Goal: Transaction & Acquisition: Purchase product/service

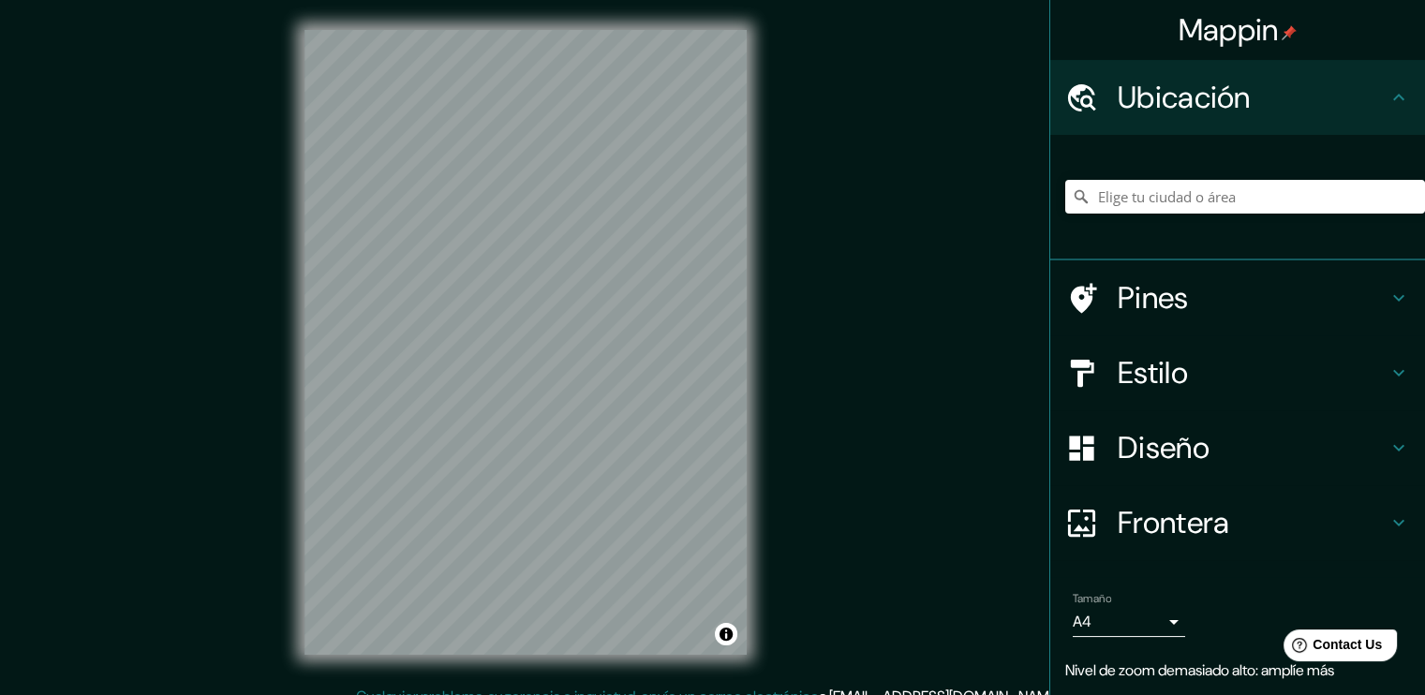
click at [668, 176] on div at bounding box center [1245, 197] width 360 height 94
click at [668, 190] on input "Elige tu ciudad o área" at bounding box center [1245, 197] width 360 height 34
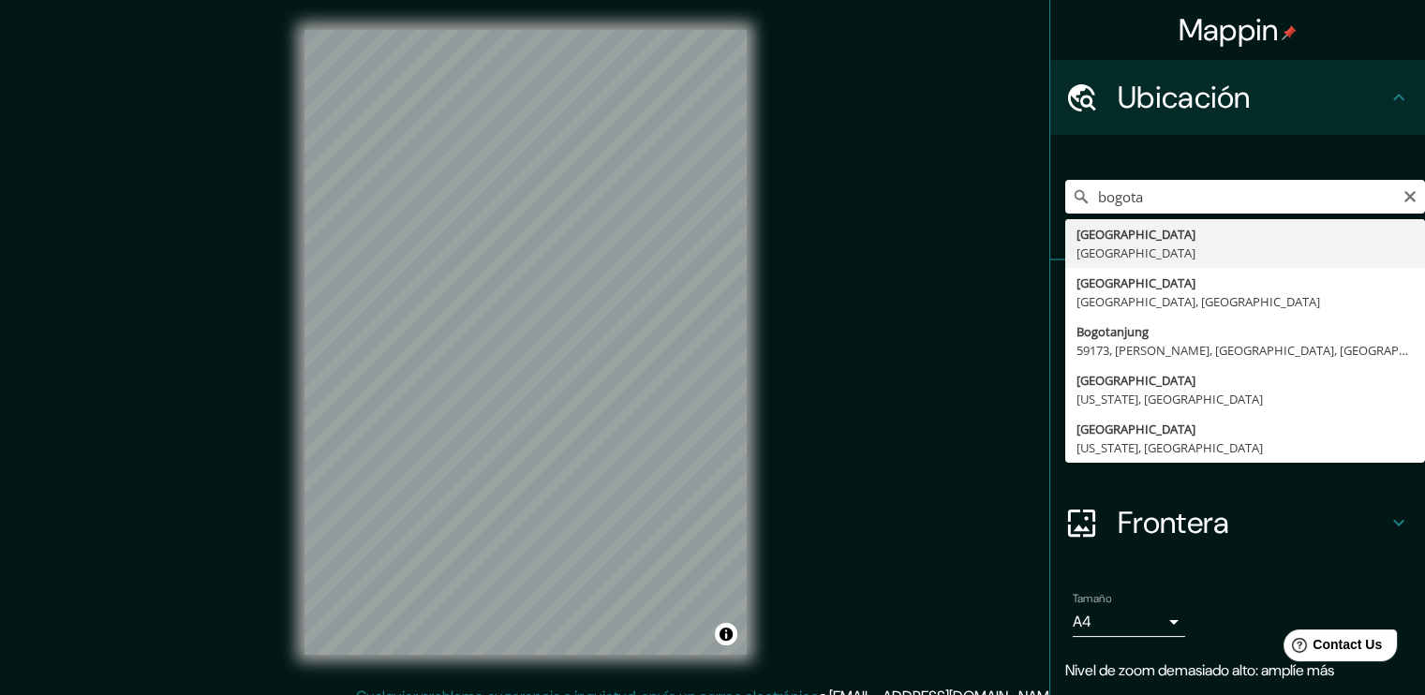
type input "[GEOGRAPHIC_DATA], [GEOGRAPHIC_DATA]"
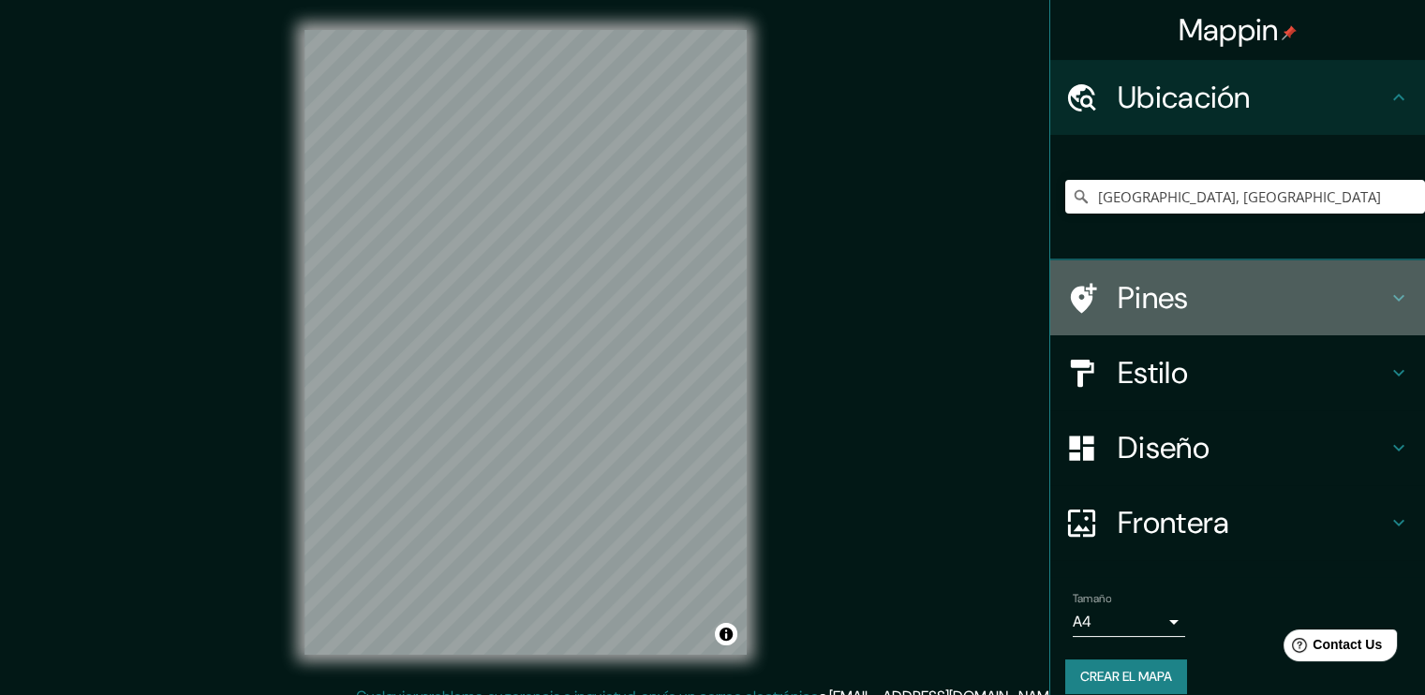
click at [668, 308] on icon at bounding box center [1081, 298] width 33 height 33
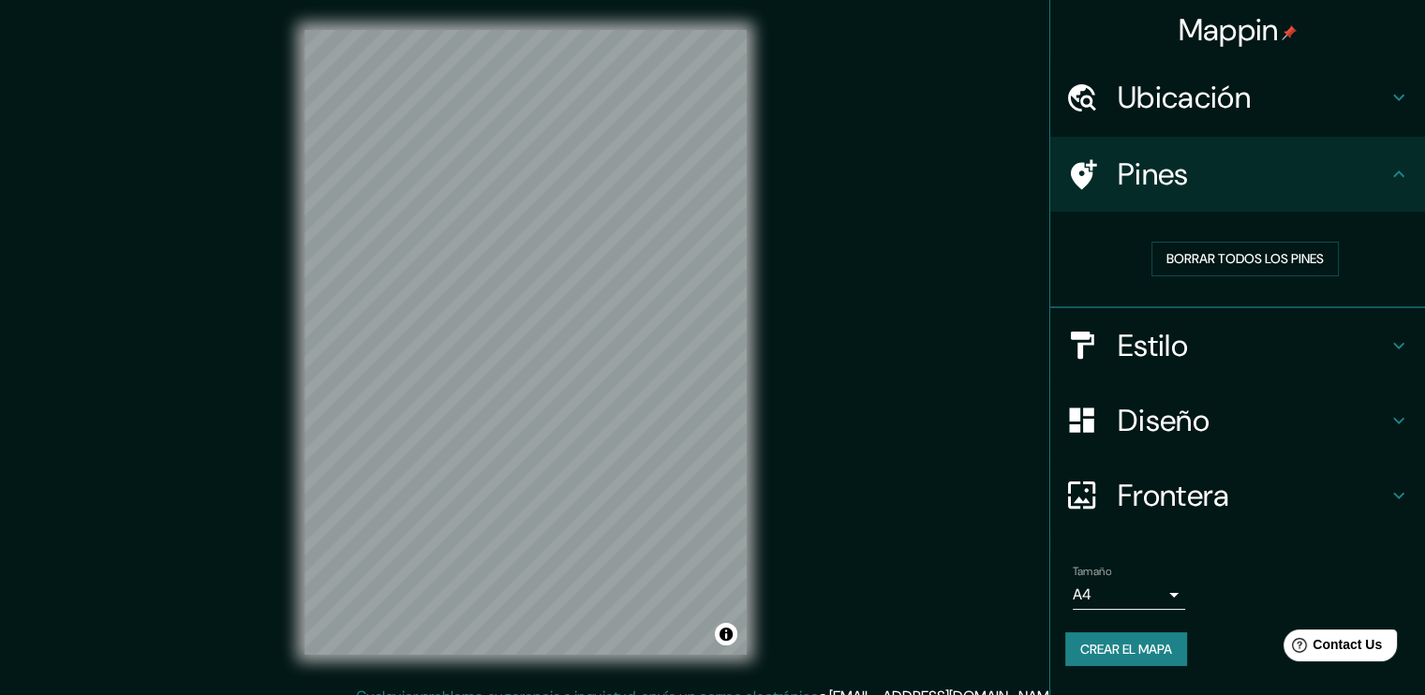
click at [668, 183] on h4 "Pines" at bounding box center [1252, 173] width 270 height 37
click at [668, 199] on div "Pines" at bounding box center [1237, 174] width 375 height 75
click at [668, 170] on div "Pines" at bounding box center [1237, 174] width 375 height 75
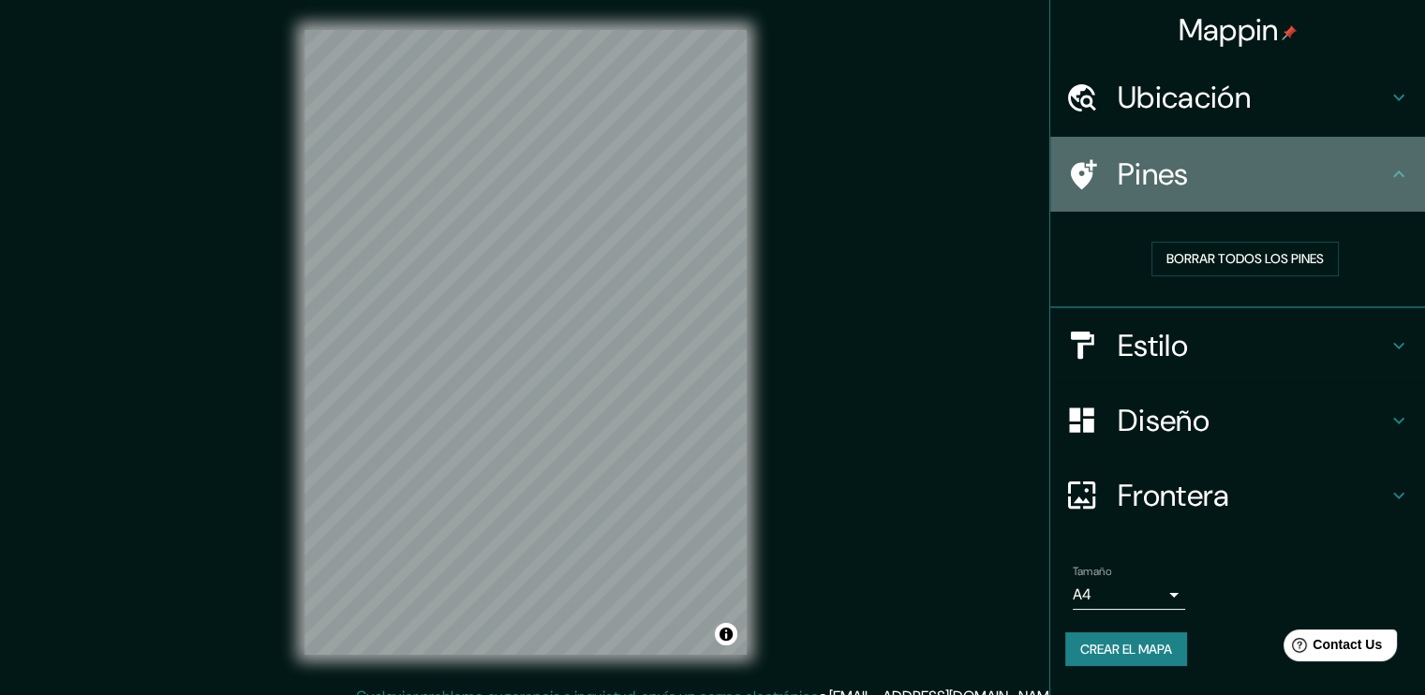
click at [668, 174] on icon at bounding box center [1398, 174] width 22 height 22
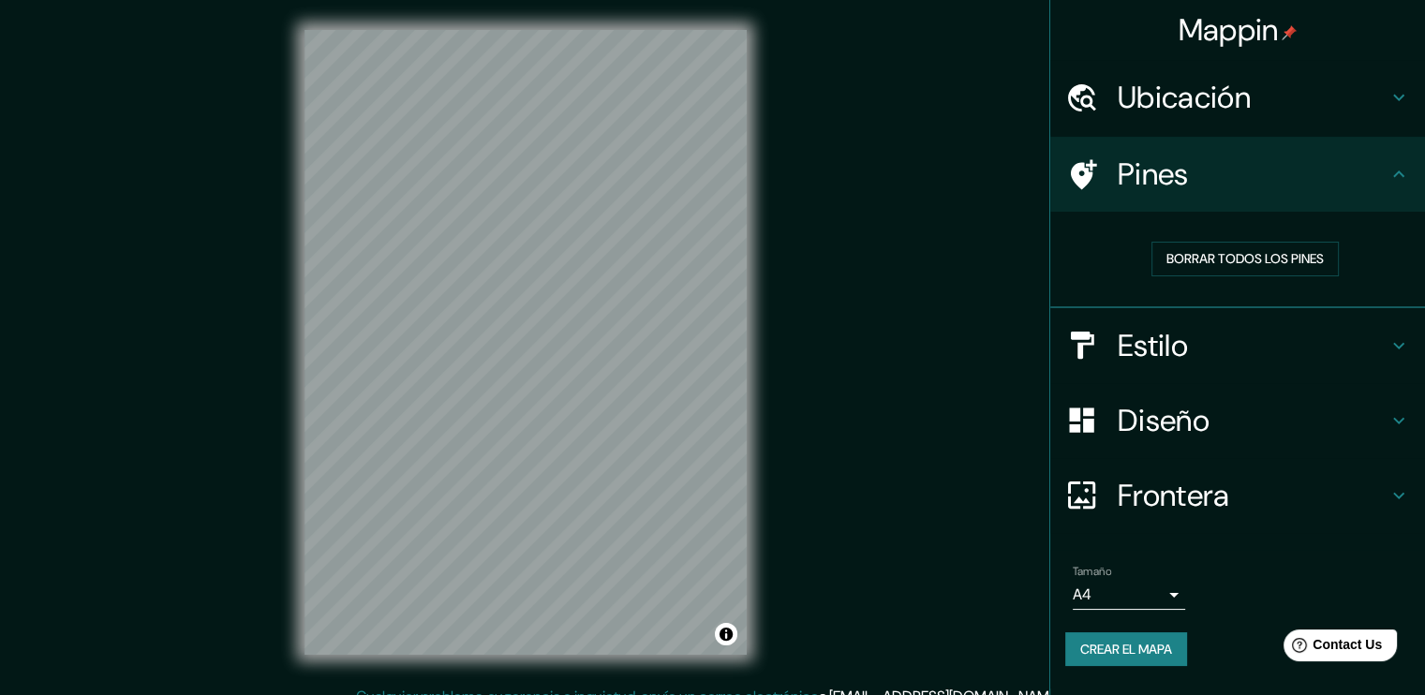
click at [668, 176] on icon at bounding box center [1398, 174] width 22 height 22
click at [668, 344] on icon at bounding box center [1398, 345] width 22 height 22
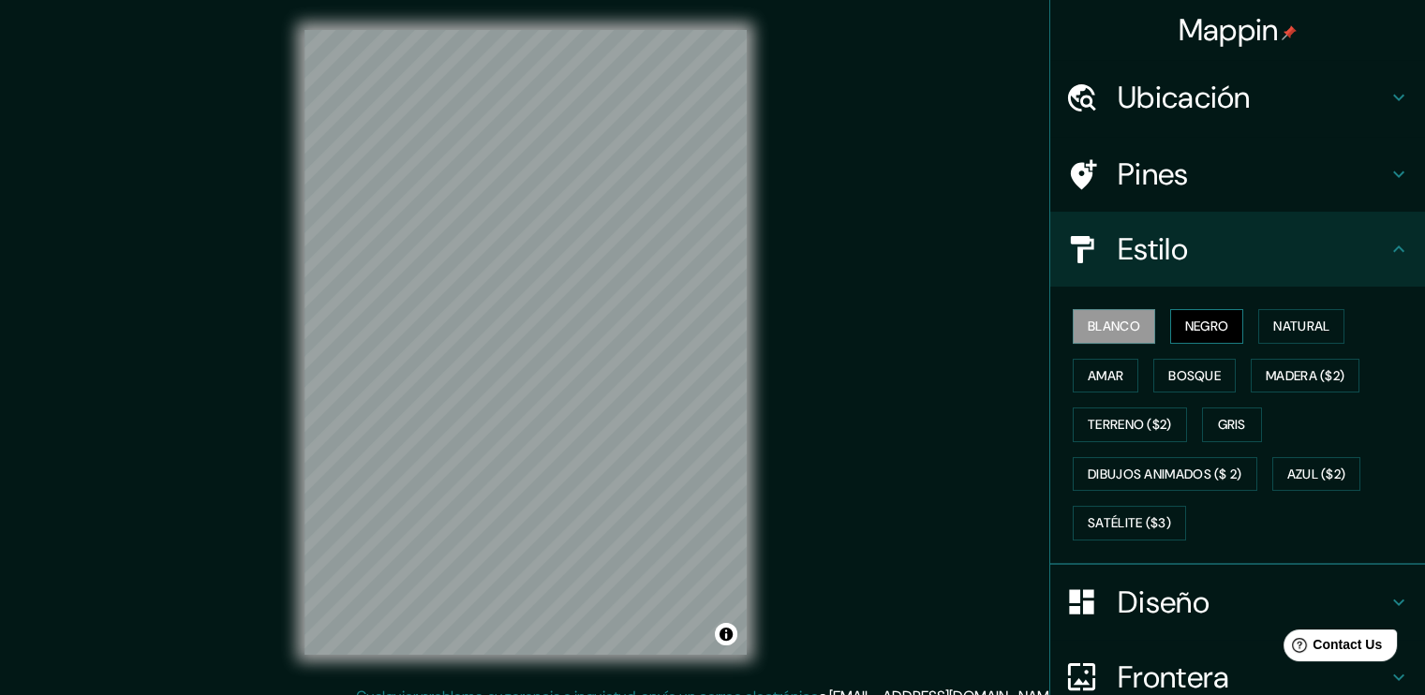
click at [668, 327] on font "Negro" at bounding box center [1207, 326] width 44 height 23
click at [668, 330] on button "Natural" at bounding box center [1301, 326] width 86 height 35
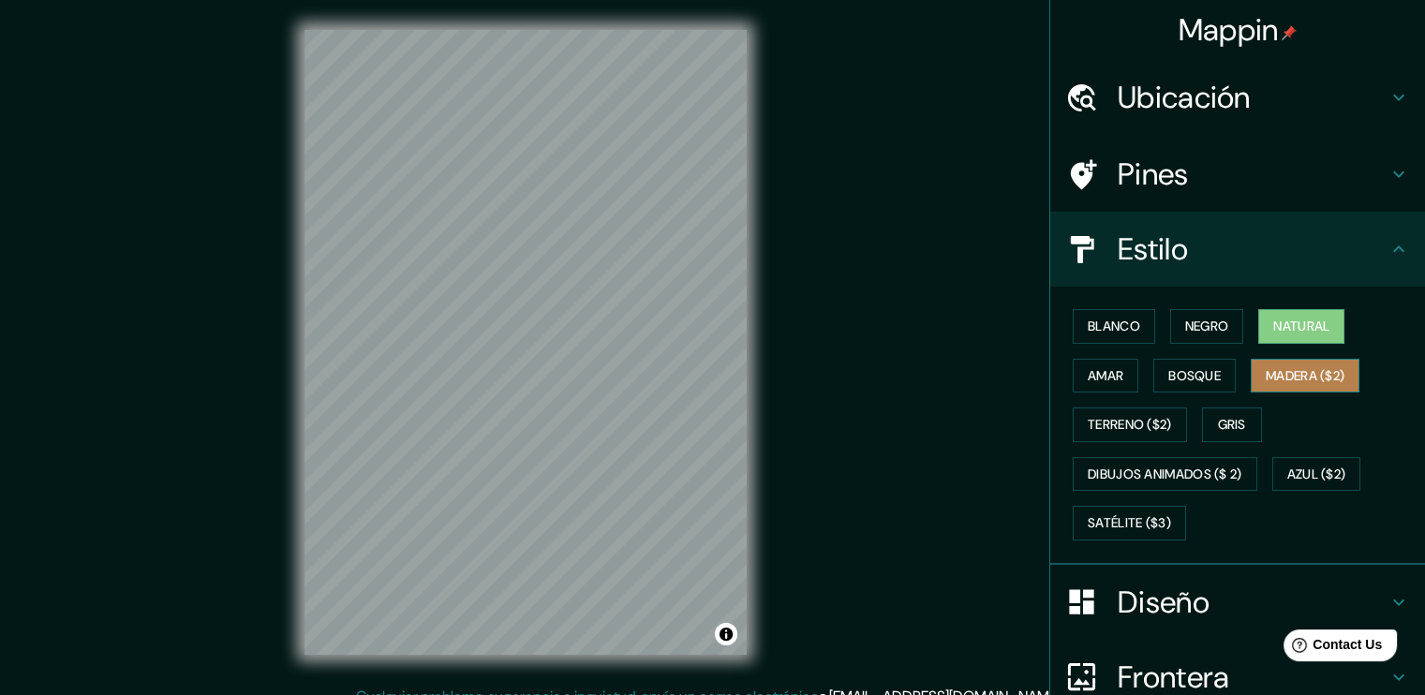
click at [668, 379] on font "Madera ($2)" at bounding box center [1304, 375] width 79 height 23
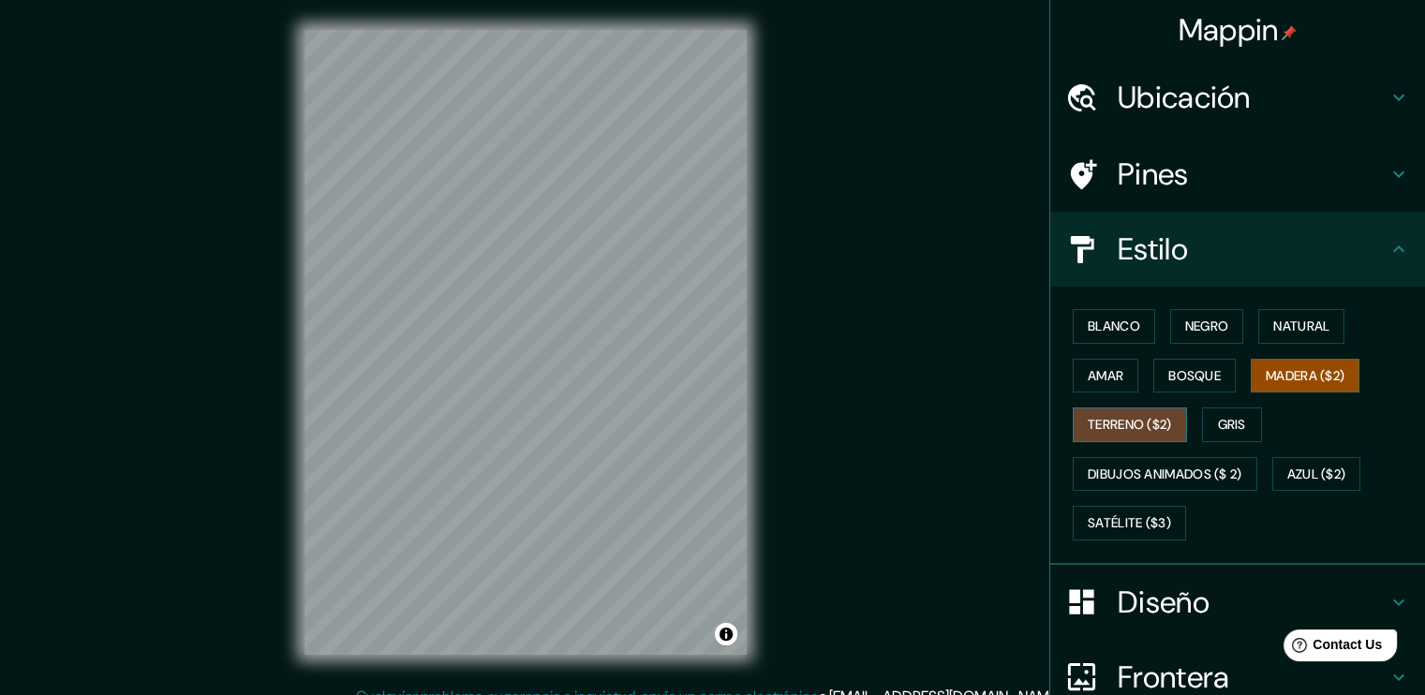
click at [668, 431] on button "Terreno ($2)" at bounding box center [1129, 424] width 114 height 35
click at [668, 331] on font "Natural" at bounding box center [1301, 326] width 56 height 23
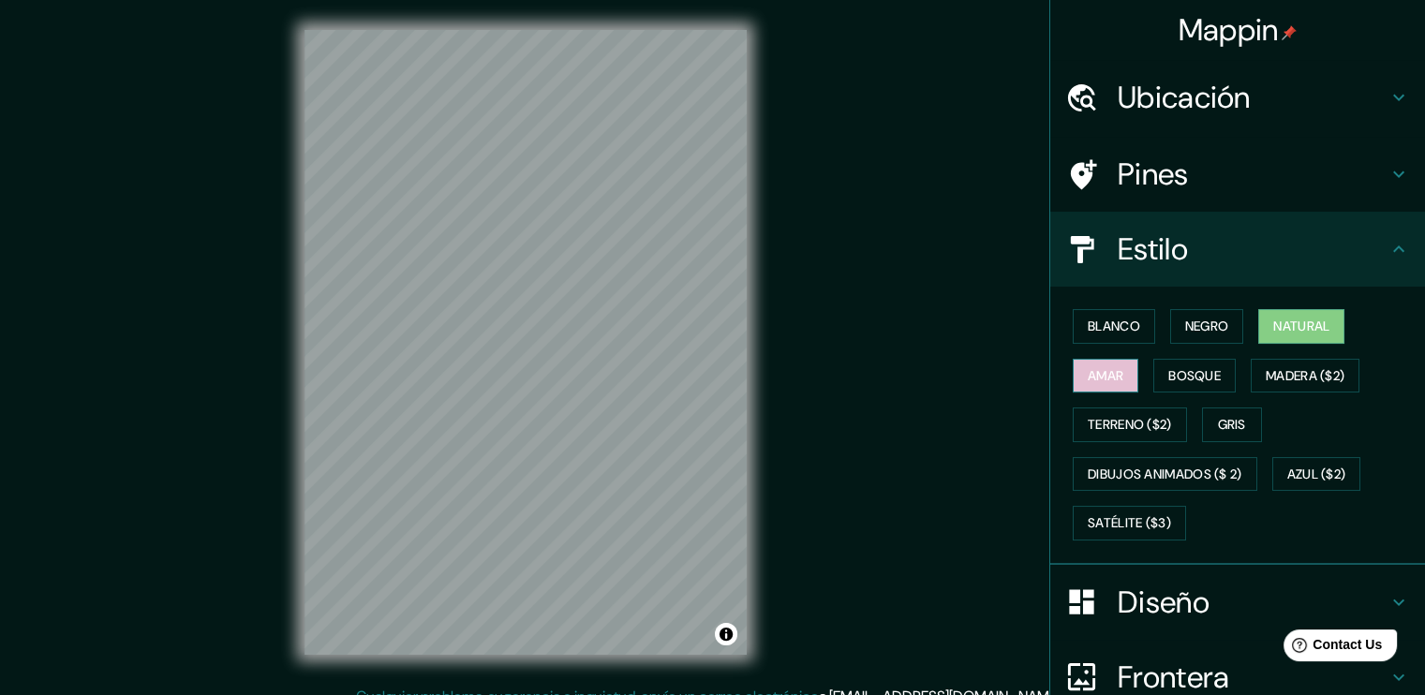
click at [668, 368] on font "Amar" at bounding box center [1105, 375] width 36 height 23
click at [668, 477] on font "Azul ($2)" at bounding box center [1316, 474] width 59 height 23
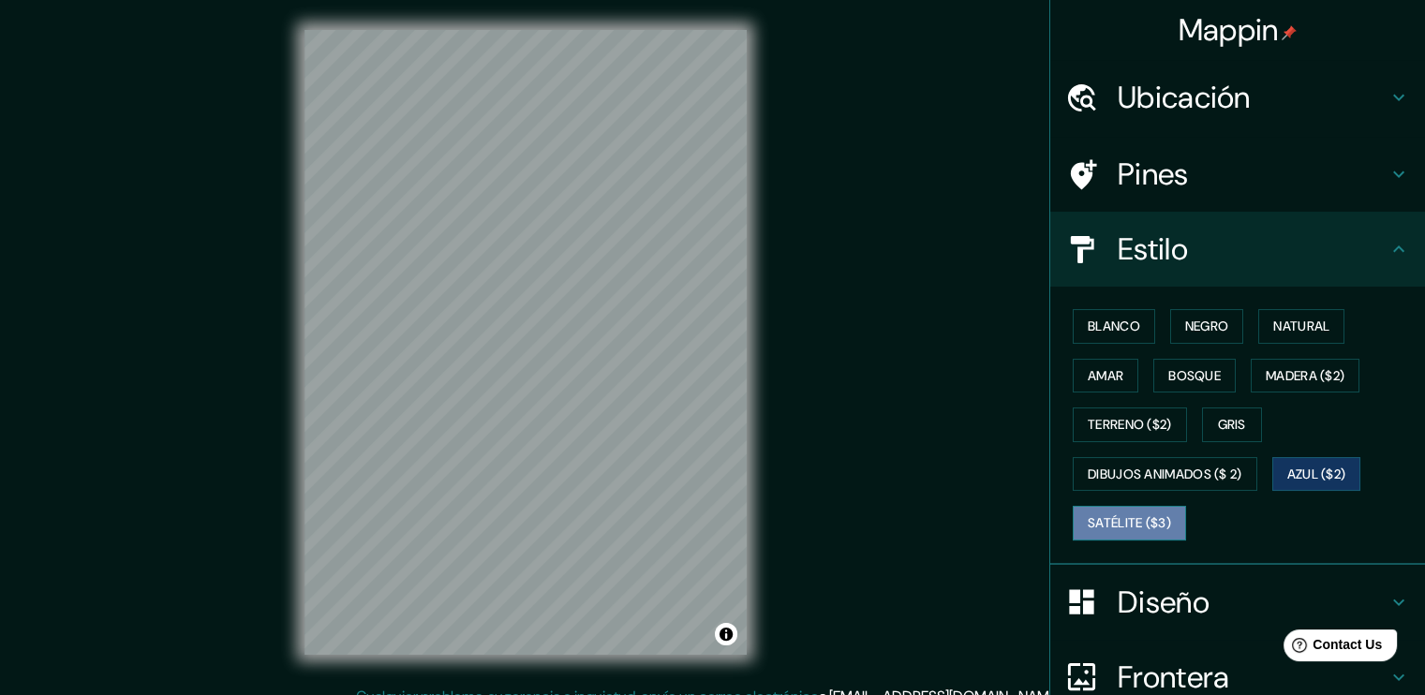
click at [668, 519] on font "Satélite ($3)" at bounding box center [1128, 522] width 83 height 23
drag, startPoint x: 569, startPoint y: 274, endPoint x: 581, endPoint y: 259, distance: 19.5
click at [581, 259] on div at bounding box center [587, 259] width 15 height 15
click at [592, 288] on div at bounding box center [587, 283] width 15 height 15
click at [668, 173] on h4 "Pines" at bounding box center [1252, 173] width 270 height 37
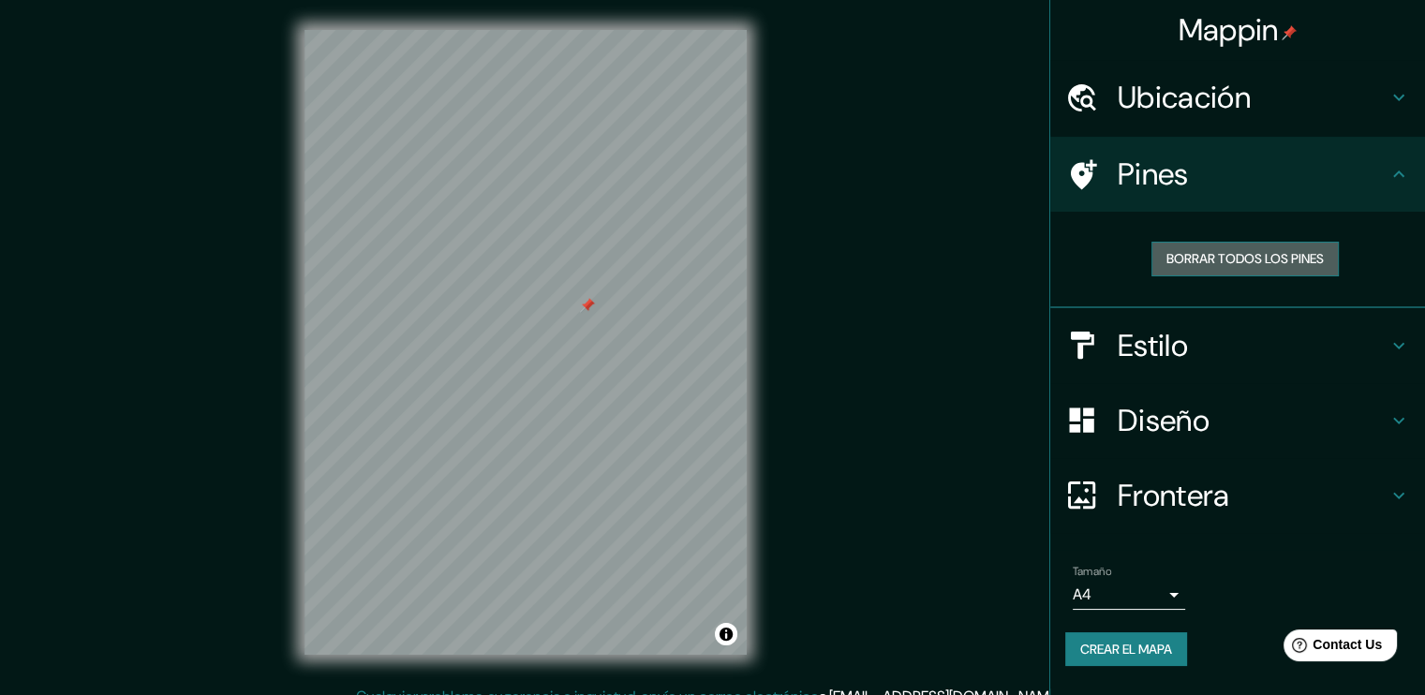
click at [668, 262] on font "Borrar todos los pines" at bounding box center [1244, 258] width 157 height 23
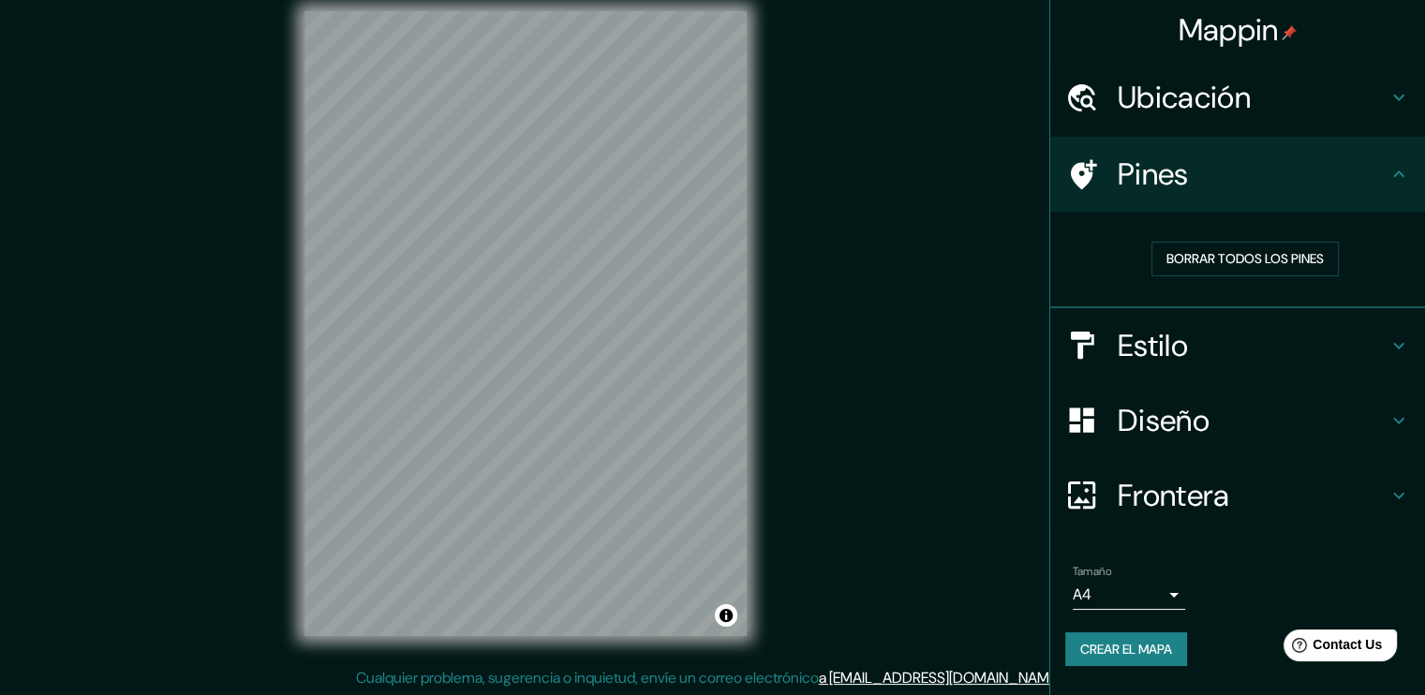
scroll to position [20, 0]
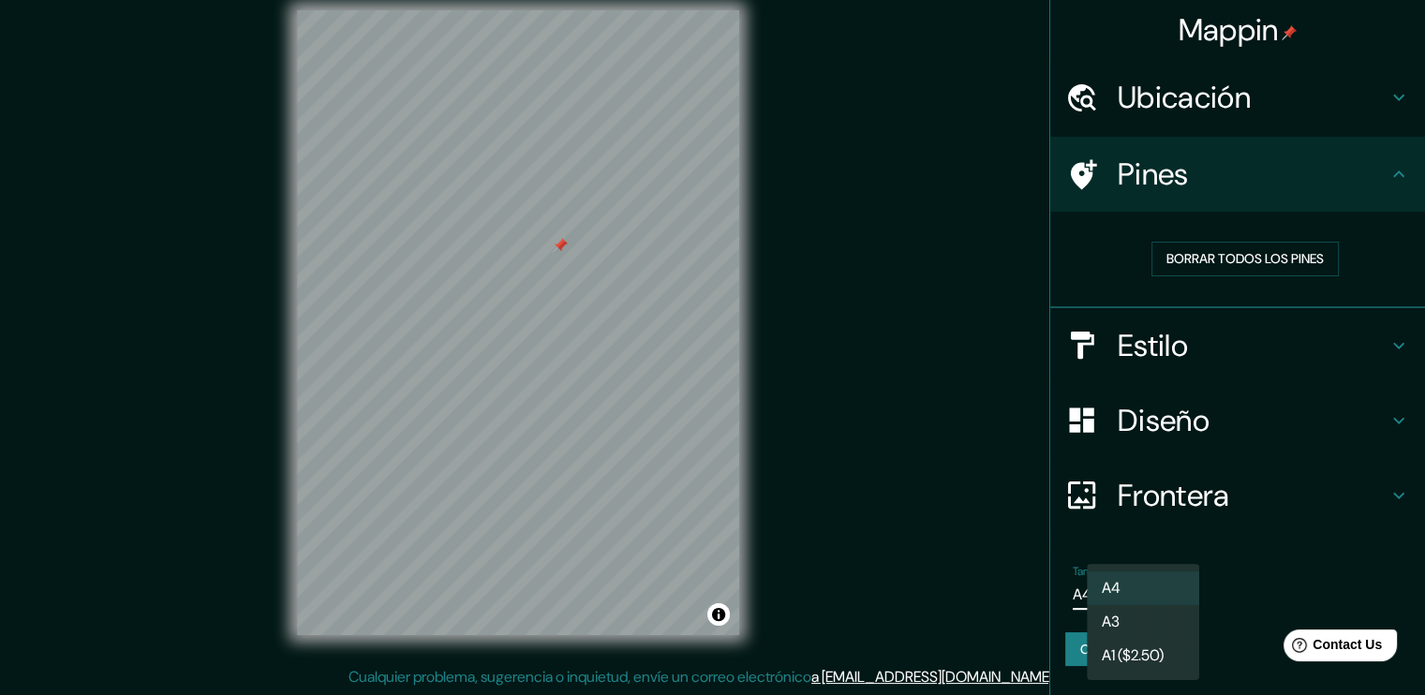
click at [668, 601] on body "Mappin Ubicación [GEOGRAPHIC_DATA], [GEOGRAPHIC_DATA] Pines Borrar todos los pi…" at bounding box center [712, 327] width 1425 height 695
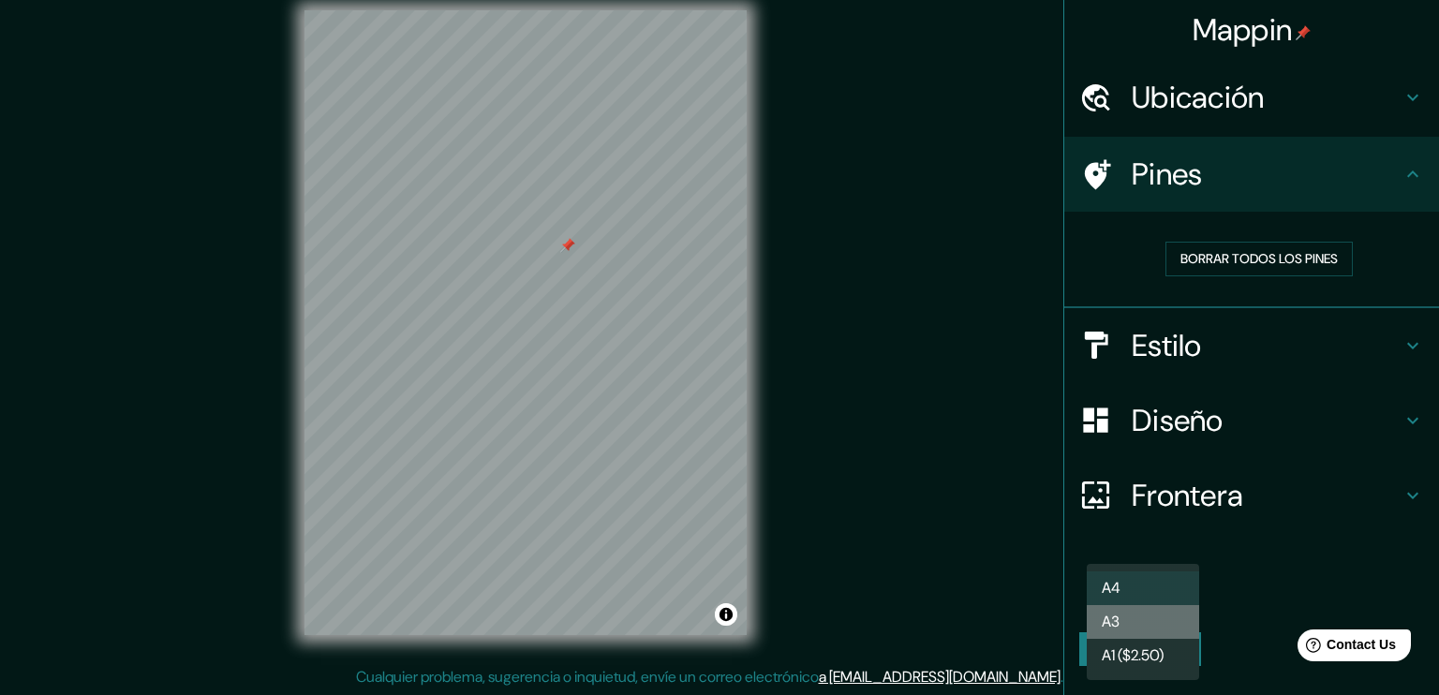
click at [668, 630] on li "A3" at bounding box center [1142, 622] width 112 height 34
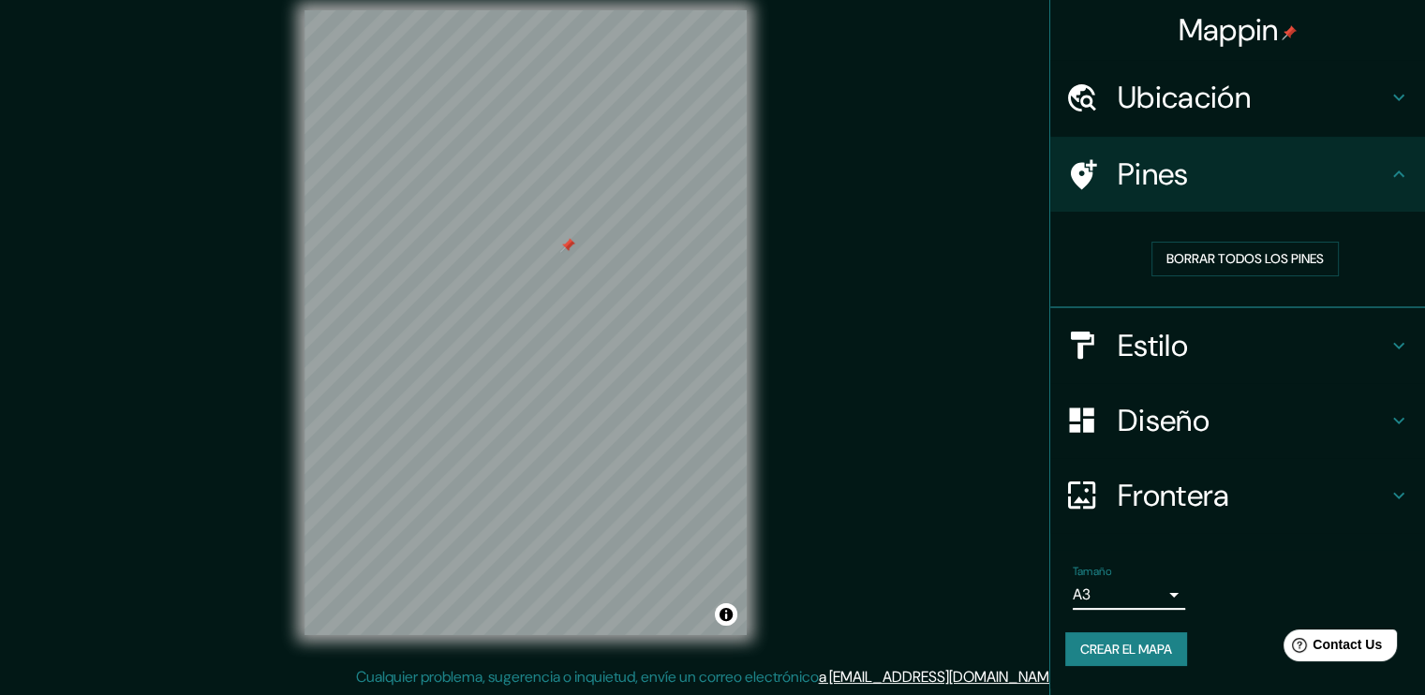
click at [668, 638] on font "Crear el mapa" at bounding box center [1126, 649] width 92 height 23
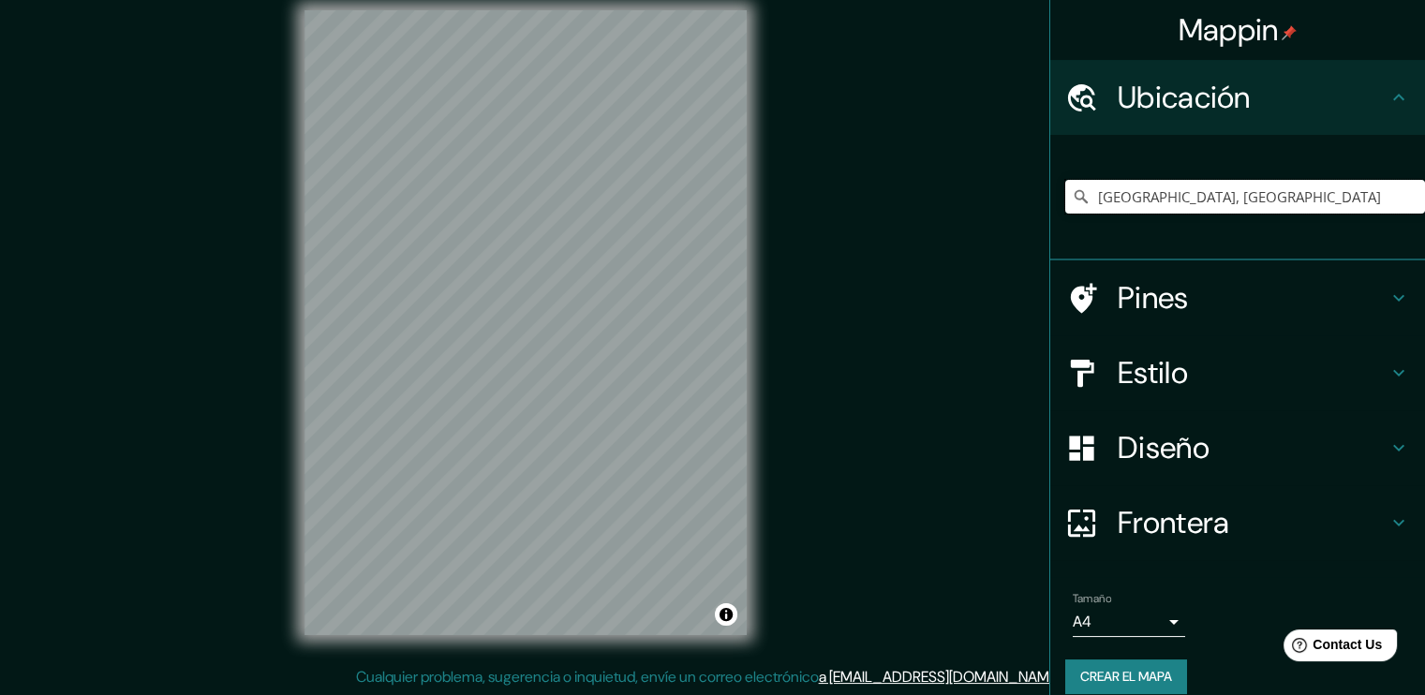
click at [1214, 211] on input "[GEOGRAPHIC_DATA], [GEOGRAPHIC_DATA]" at bounding box center [1245, 197] width 360 height 34
drag, startPoint x: 1234, startPoint y: 201, endPoint x: 1225, endPoint y: 199, distance: 9.8
click at [1233, 201] on input "[GEOGRAPHIC_DATA], [GEOGRAPHIC_DATA]" at bounding box center [1245, 197] width 360 height 34
click at [1225, 199] on input "[GEOGRAPHIC_DATA], [GEOGRAPHIC_DATA]" at bounding box center [1245, 197] width 360 height 34
drag, startPoint x: 1225, startPoint y: 199, endPoint x: 1057, endPoint y: 224, distance: 170.5
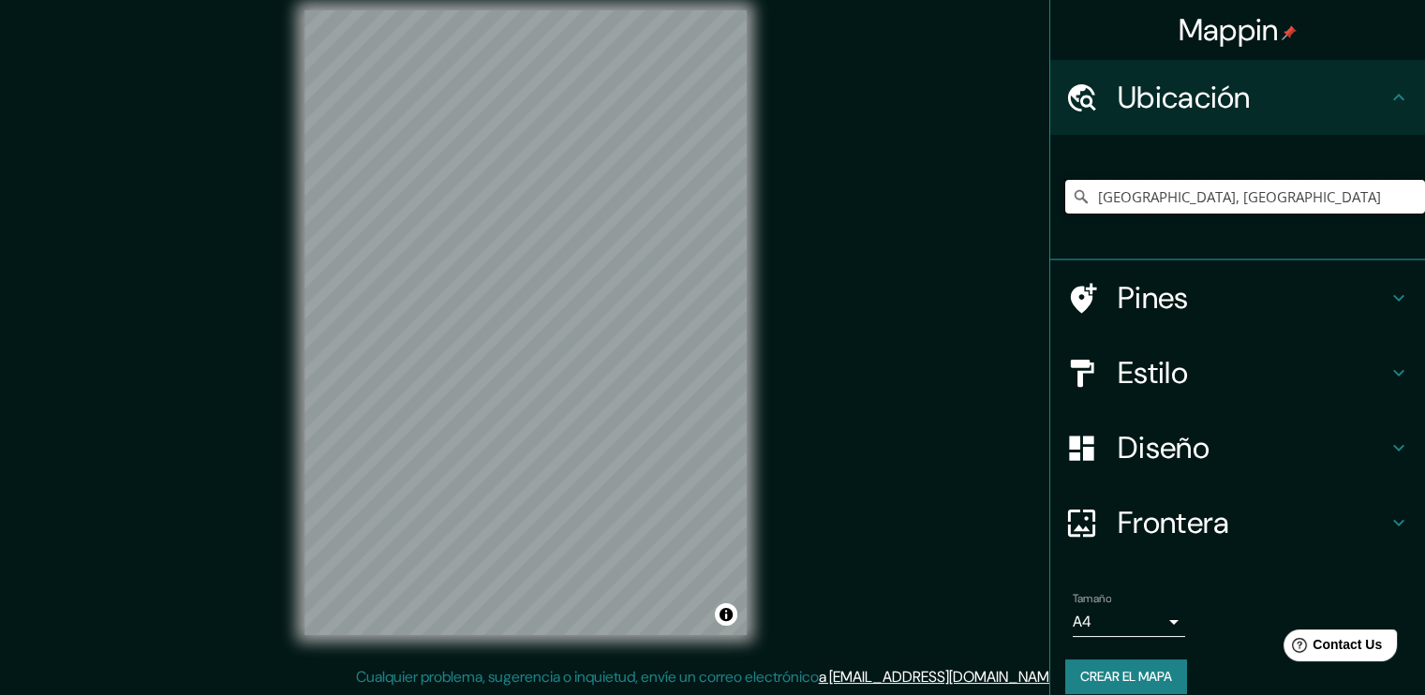
click at [1065, 224] on div "[GEOGRAPHIC_DATA], [GEOGRAPHIC_DATA]" at bounding box center [1245, 197] width 360 height 94
click at [1263, 203] on input "[GEOGRAPHIC_DATA], [GEOGRAPHIC_DATA]" at bounding box center [1245, 197] width 360 height 34
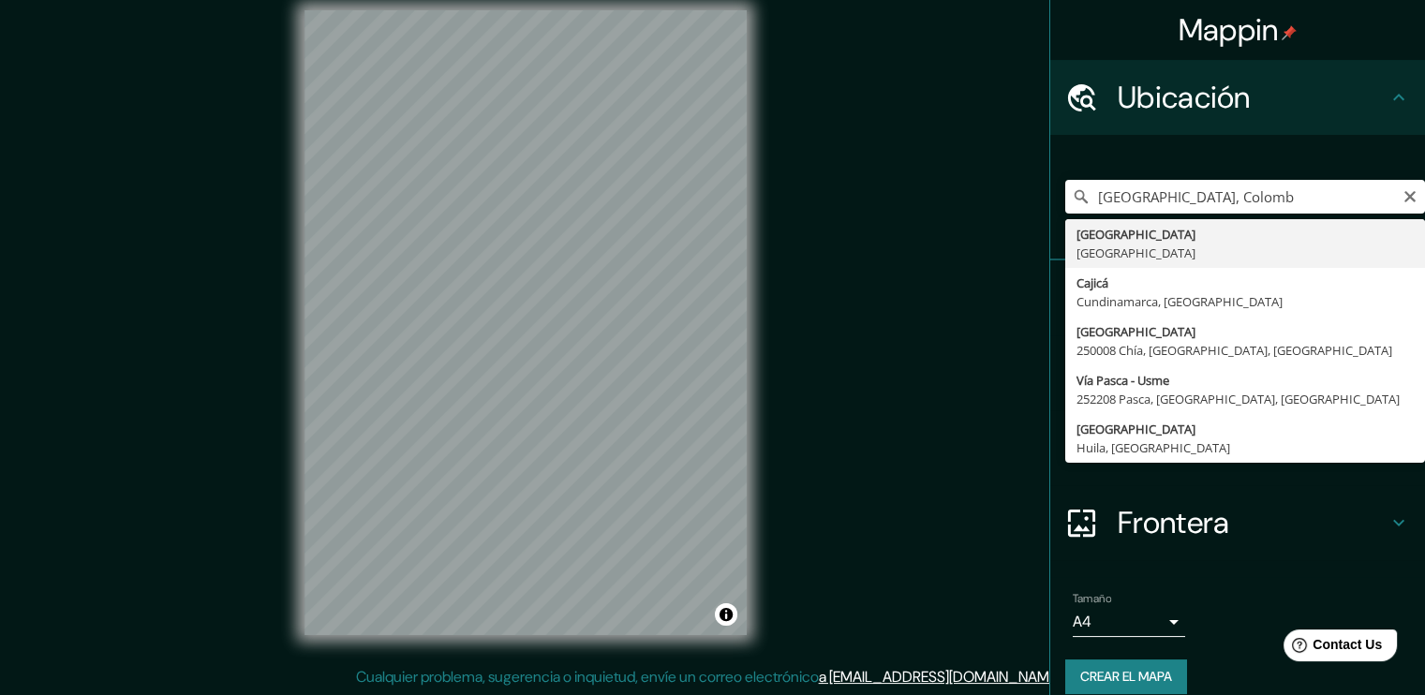
type input "[GEOGRAPHIC_DATA], [GEOGRAPHIC_DATA]"
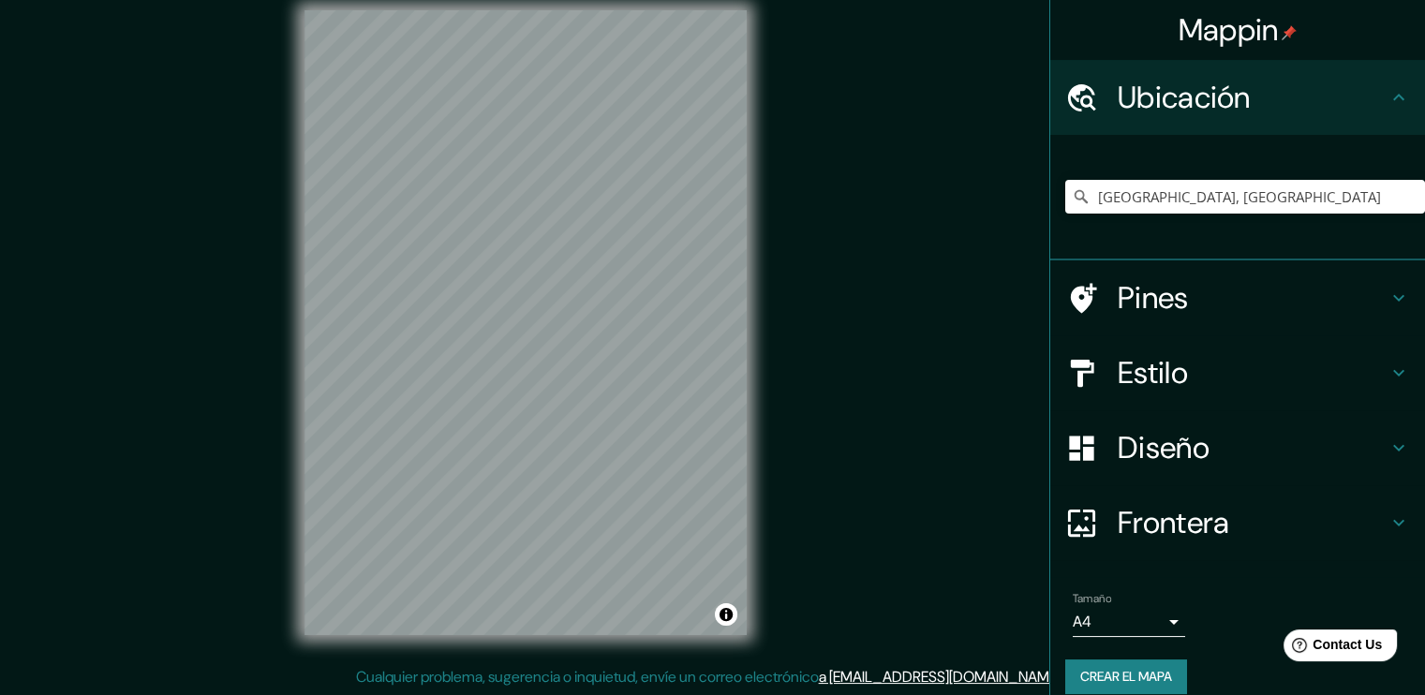
click at [1180, 381] on h4 "Estilo" at bounding box center [1252, 372] width 270 height 37
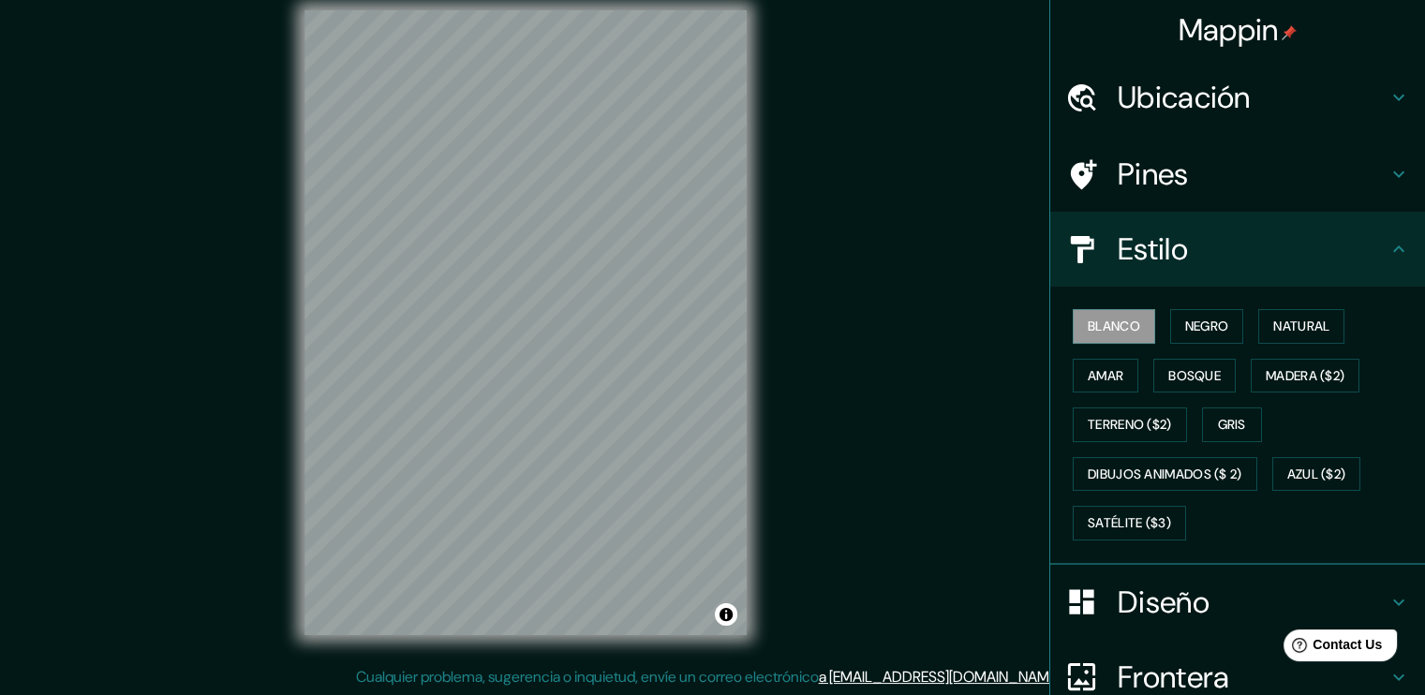
click at [1212, 588] on h4 "Diseño" at bounding box center [1252, 602] width 270 height 37
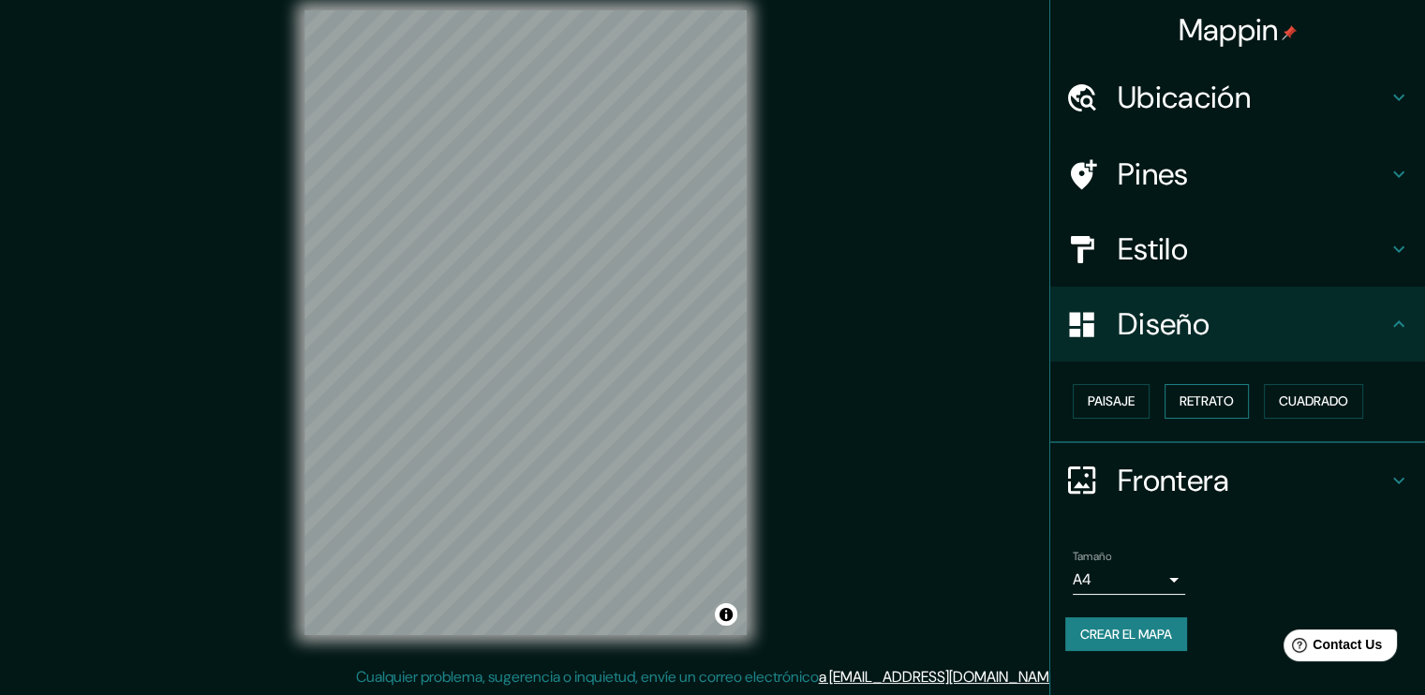
click at [1204, 410] on font "Retrato" at bounding box center [1206, 401] width 54 height 23
click at [1146, 409] on button "Paisaje" at bounding box center [1110, 401] width 77 height 35
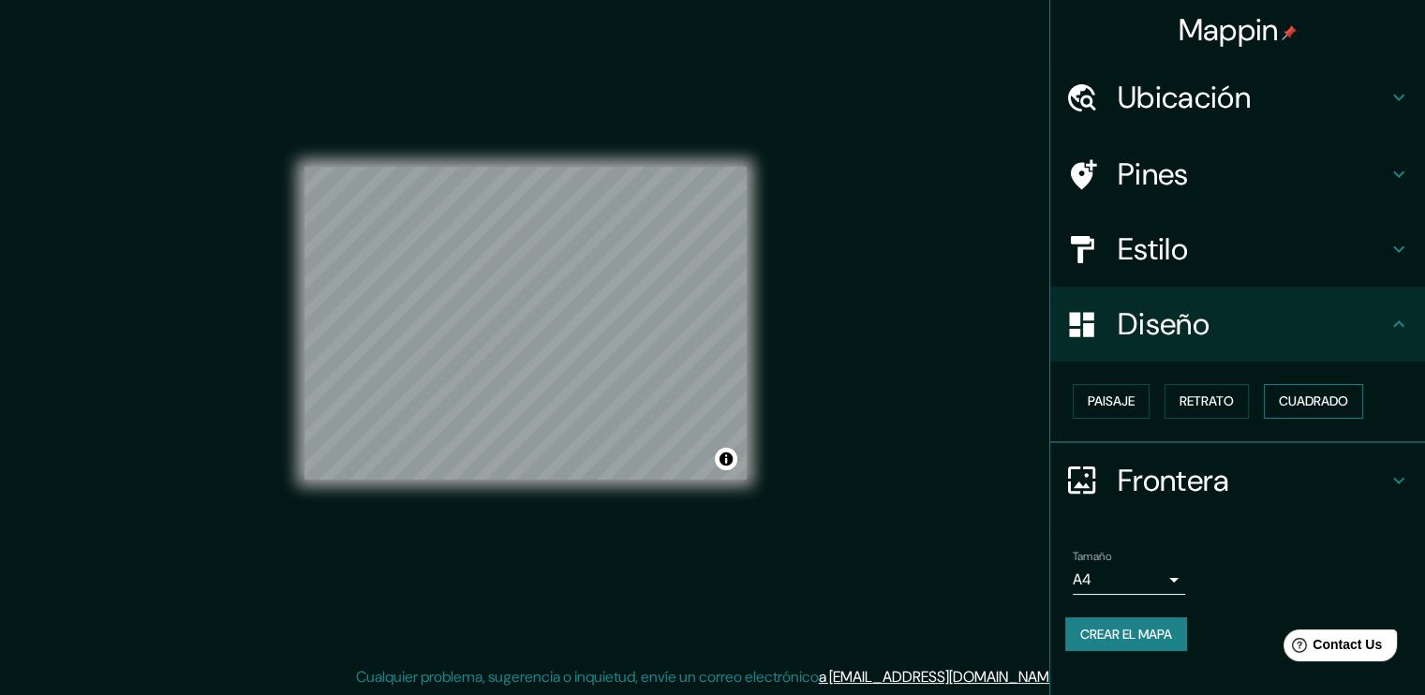
click at [1282, 406] on font "Cuadrado" at bounding box center [1313, 401] width 69 height 23
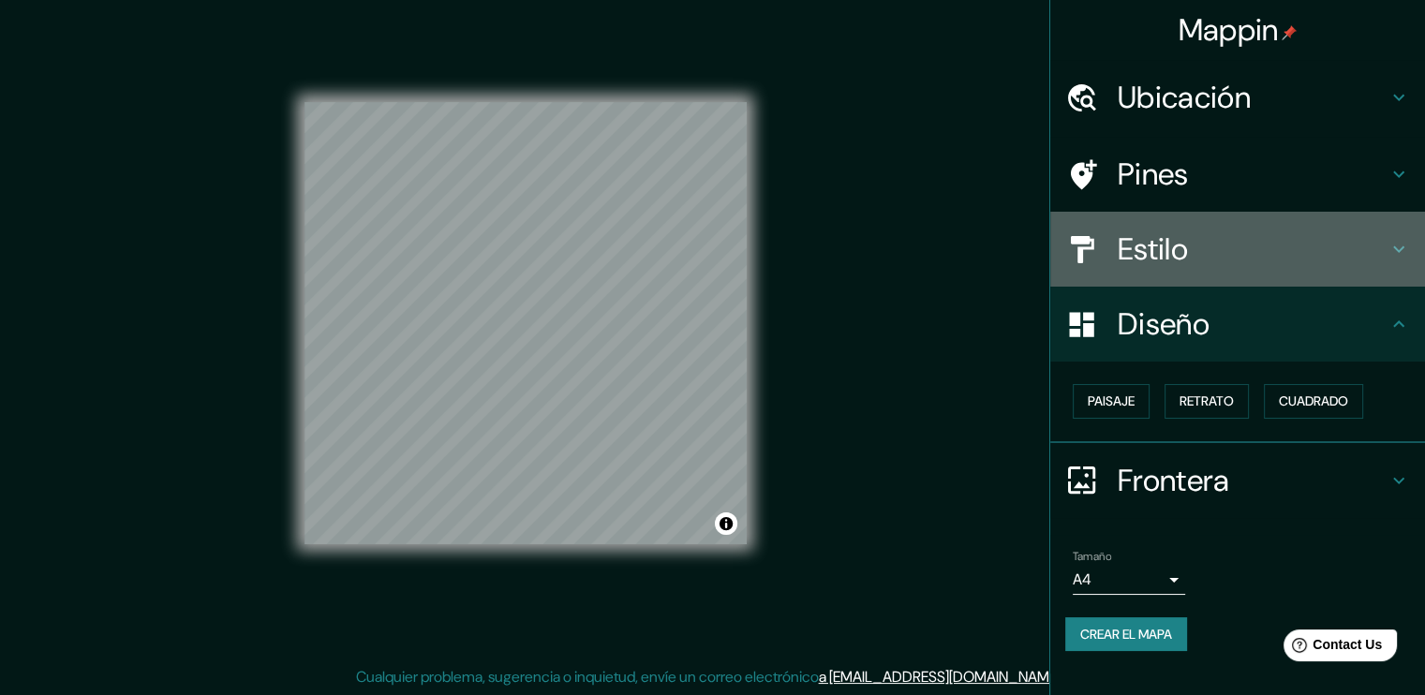
click at [1207, 259] on h4 "Estilo" at bounding box center [1252, 248] width 270 height 37
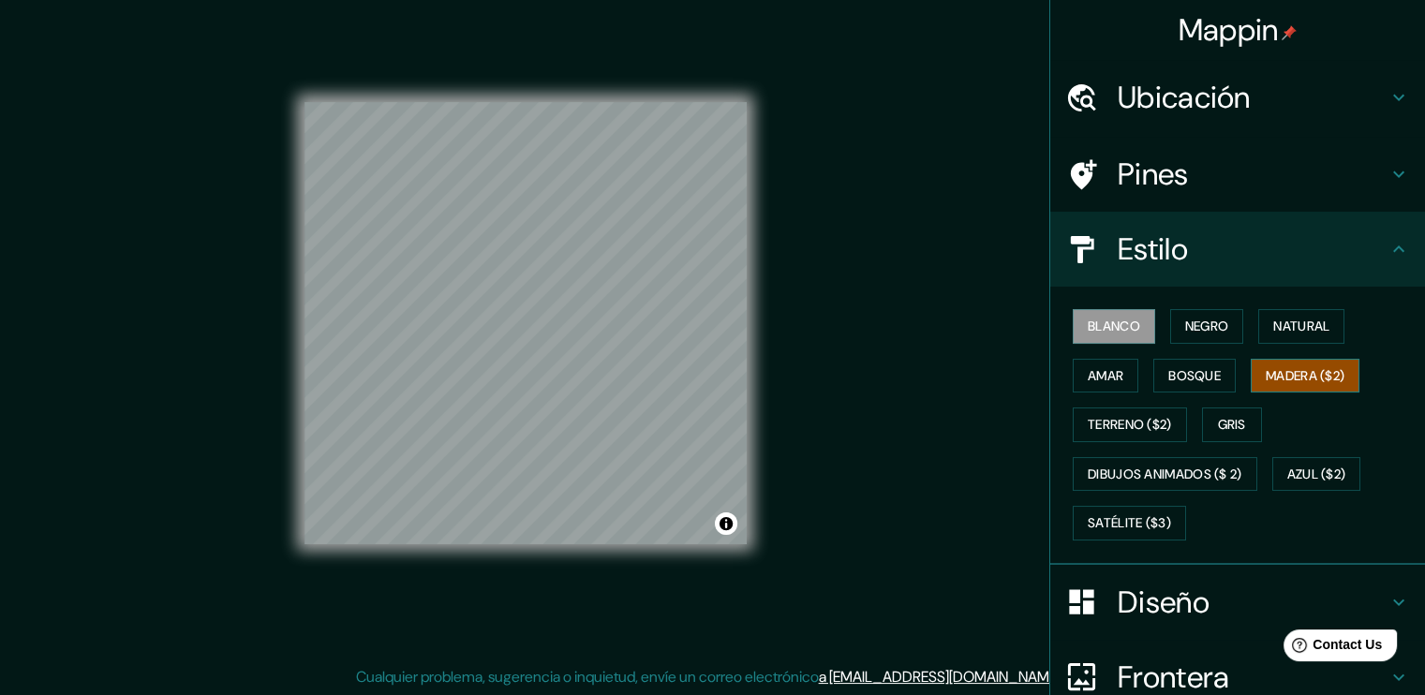
click at [1267, 386] on button "Madera ($2)" at bounding box center [1304, 376] width 109 height 35
click at [1302, 316] on font "Natural" at bounding box center [1301, 326] width 56 height 23
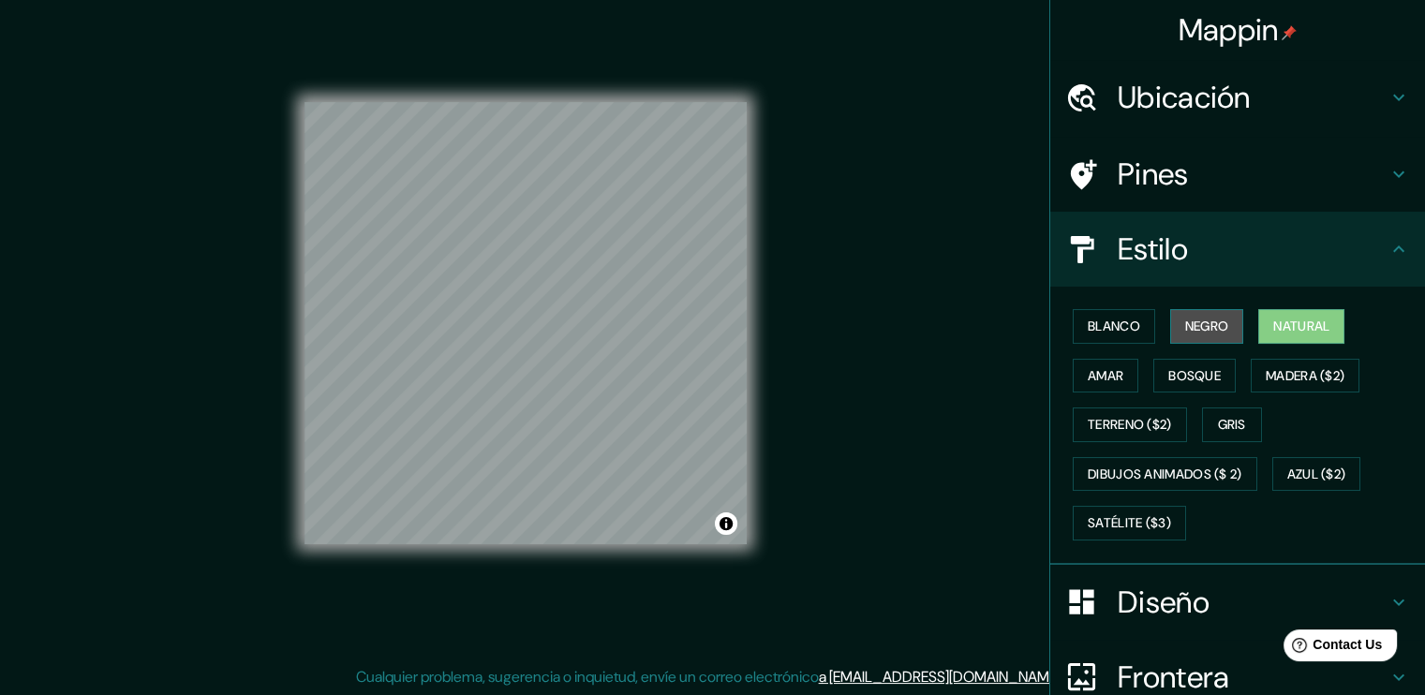
click at [1170, 338] on button "Negro" at bounding box center [1207, 326] width 74 height 35
click at [1280, 318] on font "Natural" at bounding box center [1301, 326] width 56 height 23
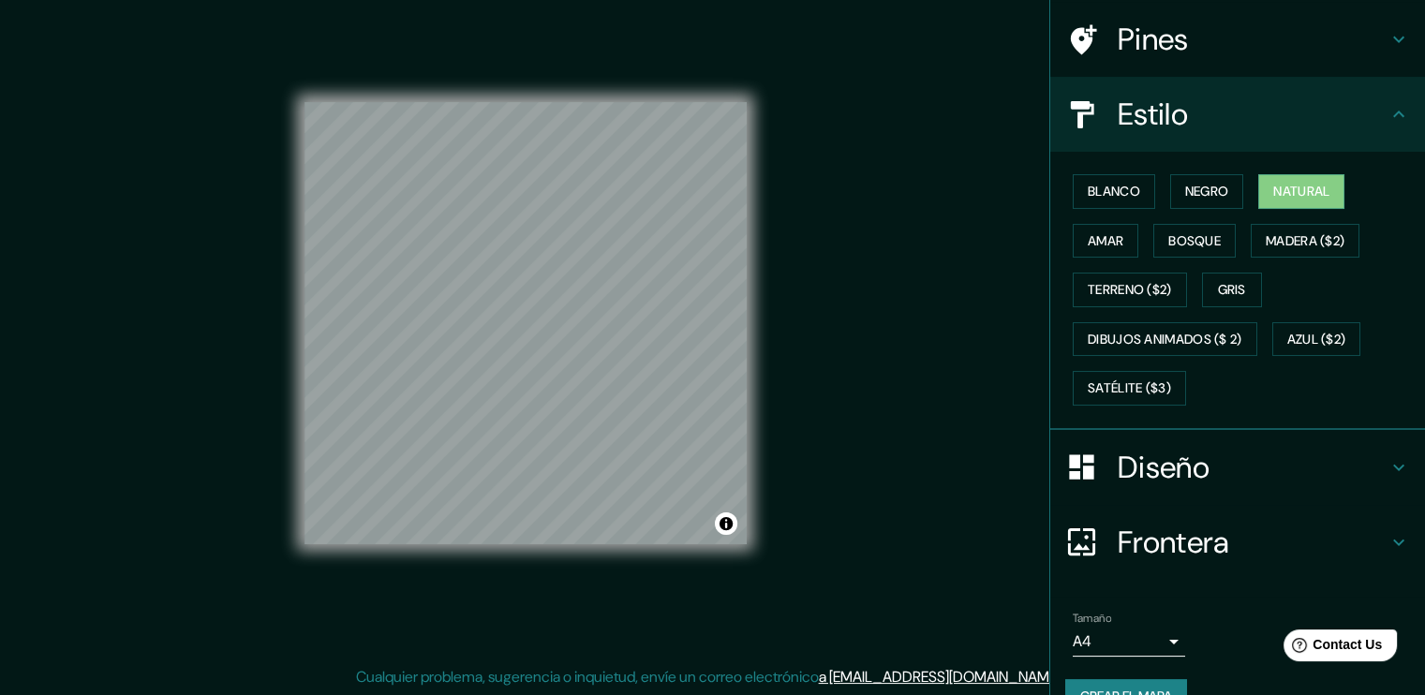
scroll to position [172, 0]
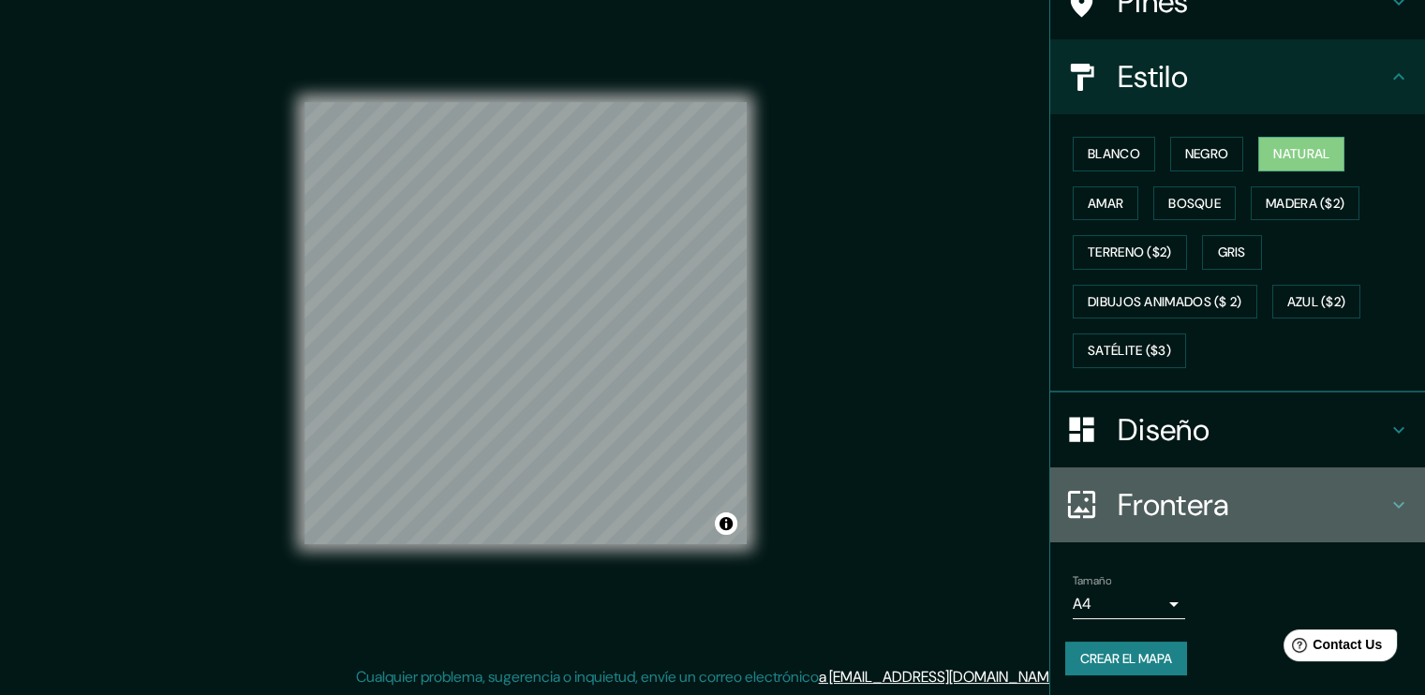
click at [1387, 505] on icon at bounding box center [1398, 505] width 22 height 22
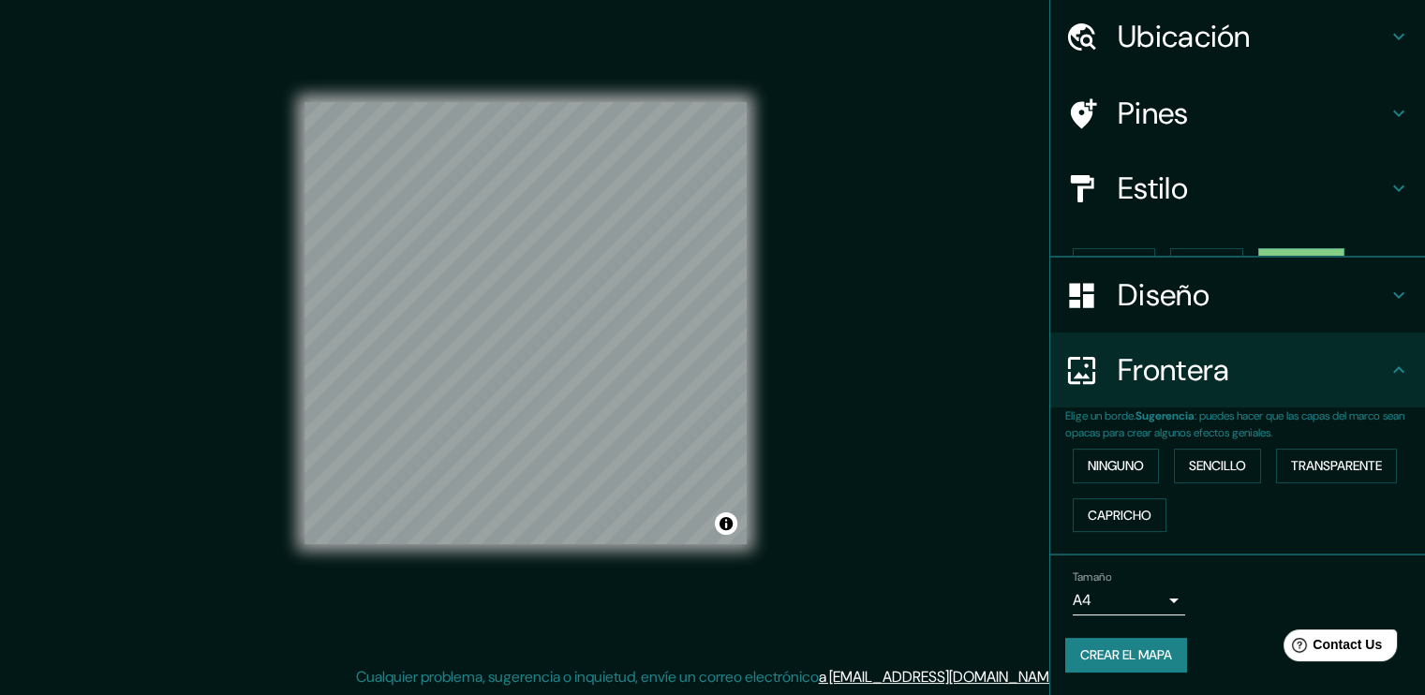
scroll to position [28, 0]
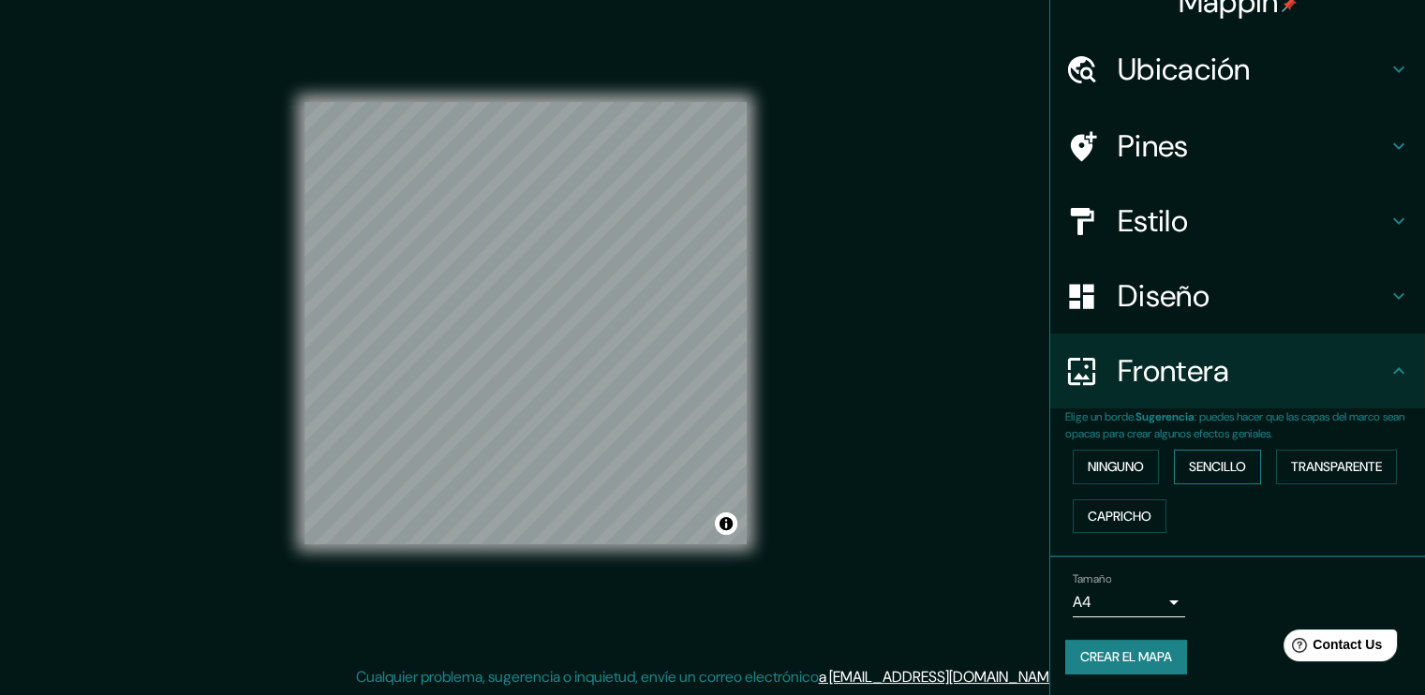
click at [1189, 458] on font "Sencillo" at bounding box center [1217, 466] width 57 height 23
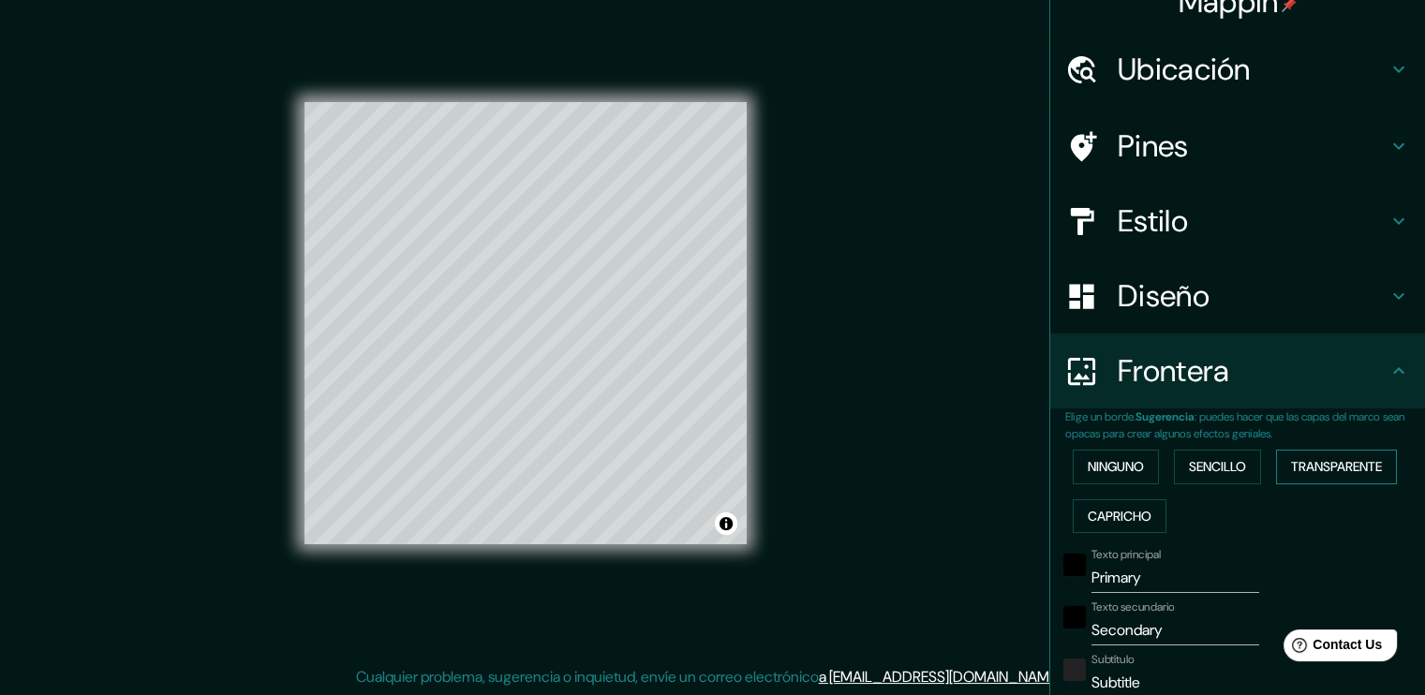
click at [1297, 466] on font "Transparente" at bounding box center [1336, 466] width 91 height 23
click at [1135, 512] on font "Capricho" at bounding box center [1119, 516] width 64 height 23
click at [1115, 474] on font "Ninguno" at bounding box center [1115, 466] width 56 height 23
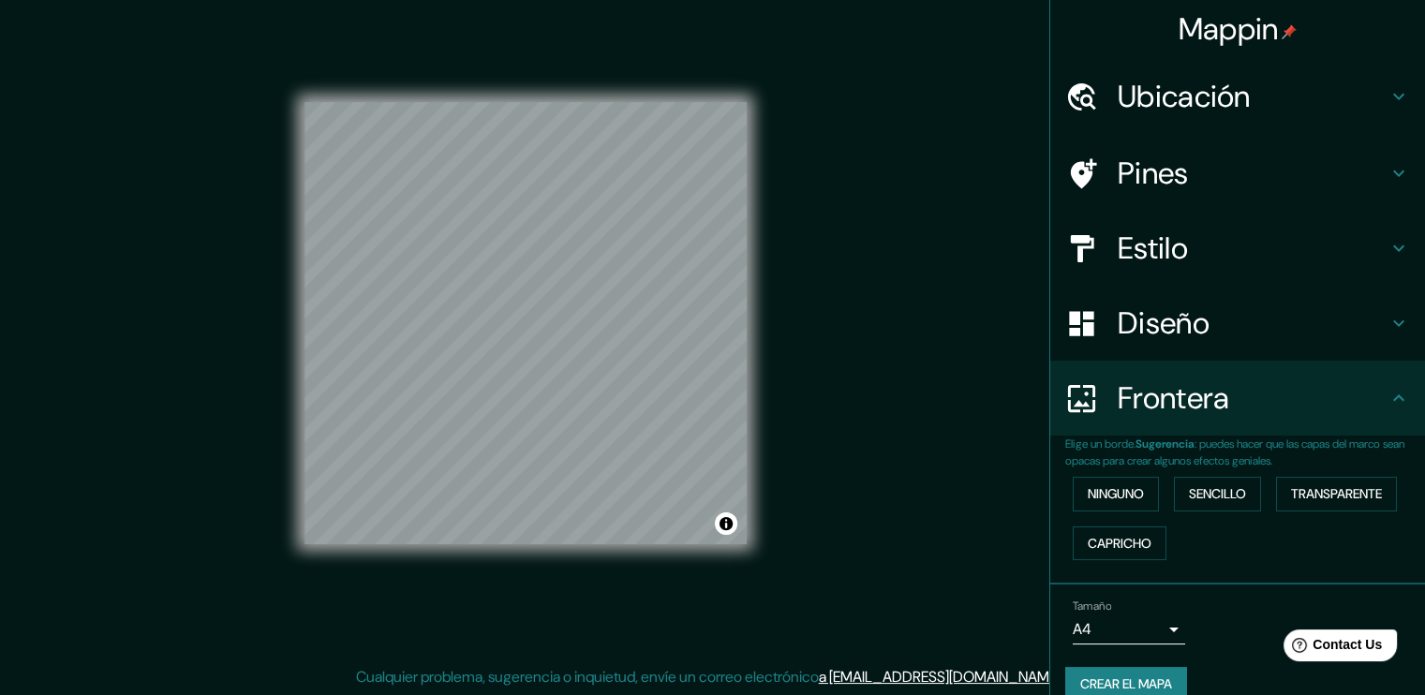
scroll to position [0, 0]
click at [1368, 333] on h4 "Diseño" at bounding box center [1252, 323] width 270 height 37
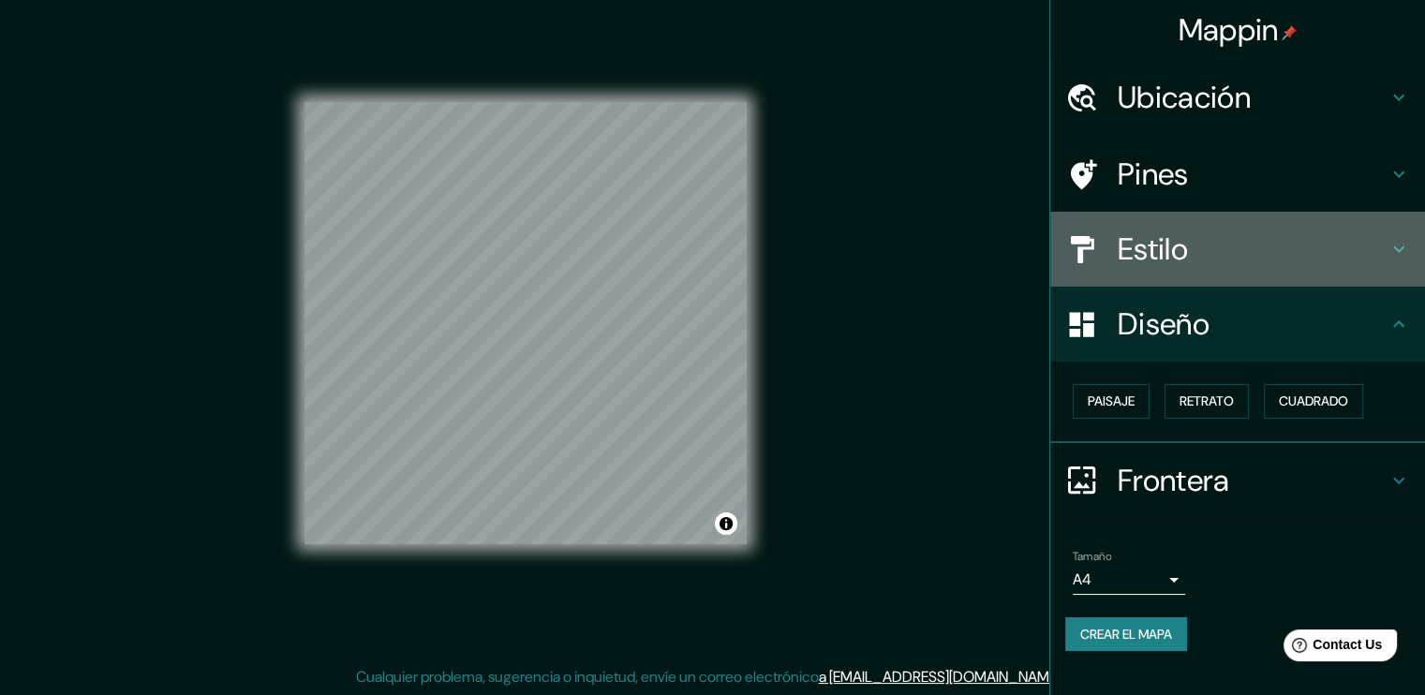
click at [1351, 281] on div "Estilo" at bounding box center [1237, 249] width 375 height 75
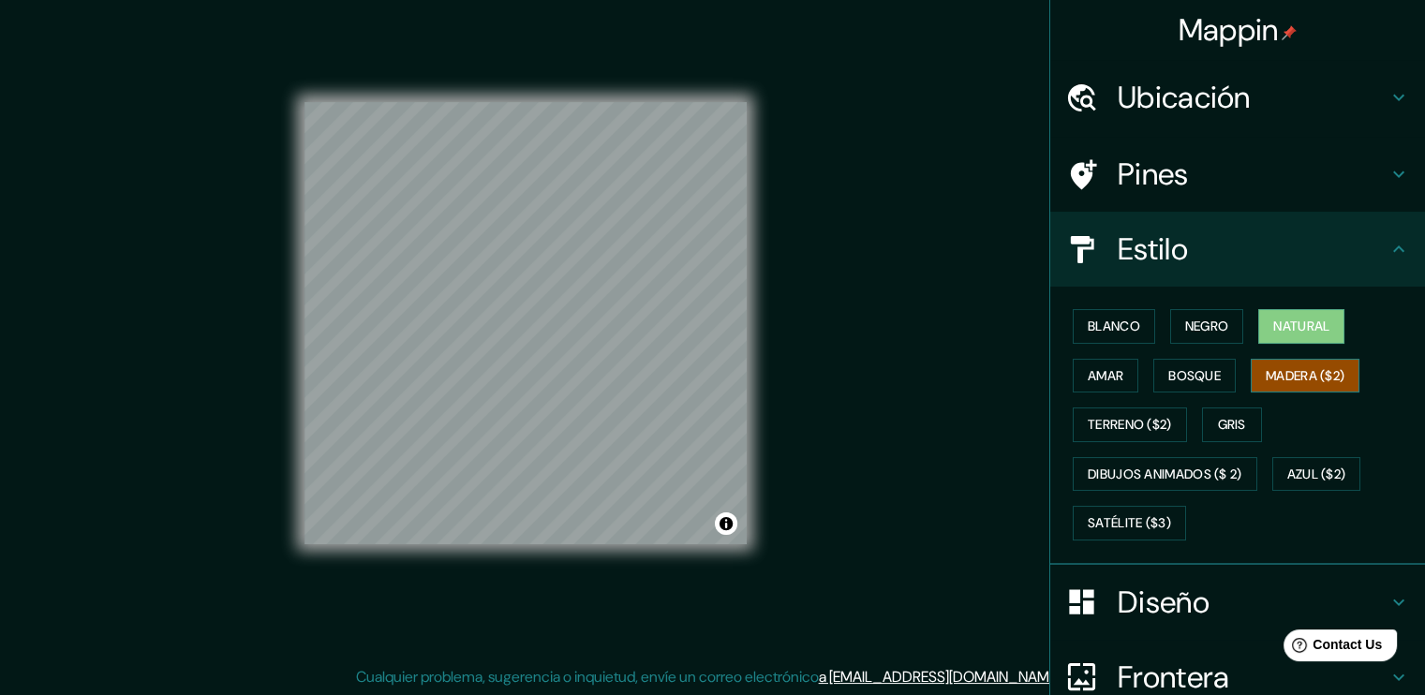
click at [1276, 373] on font "Madera ($2)" at bounding box center [1304, 375] width 79 height 23
click at [1190, 372] on font "Bosque" at bounding box center [1194, 375] width 52 height 23
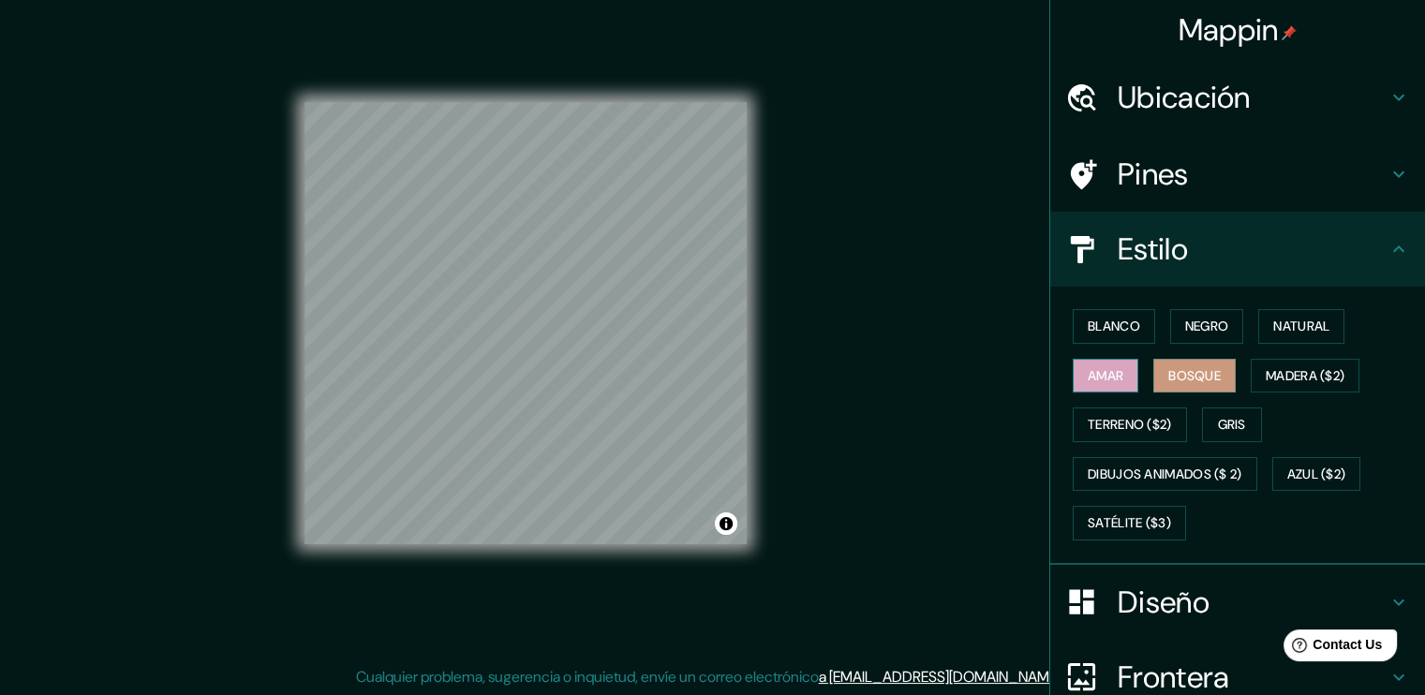
click at [1094, 388] on button "Amar" at bounding box center [1105, 376] width 66 height 35
click at [1150, 531] on font "Satélite ($3)" at bounding box center [1128, 522] width 83 height 23
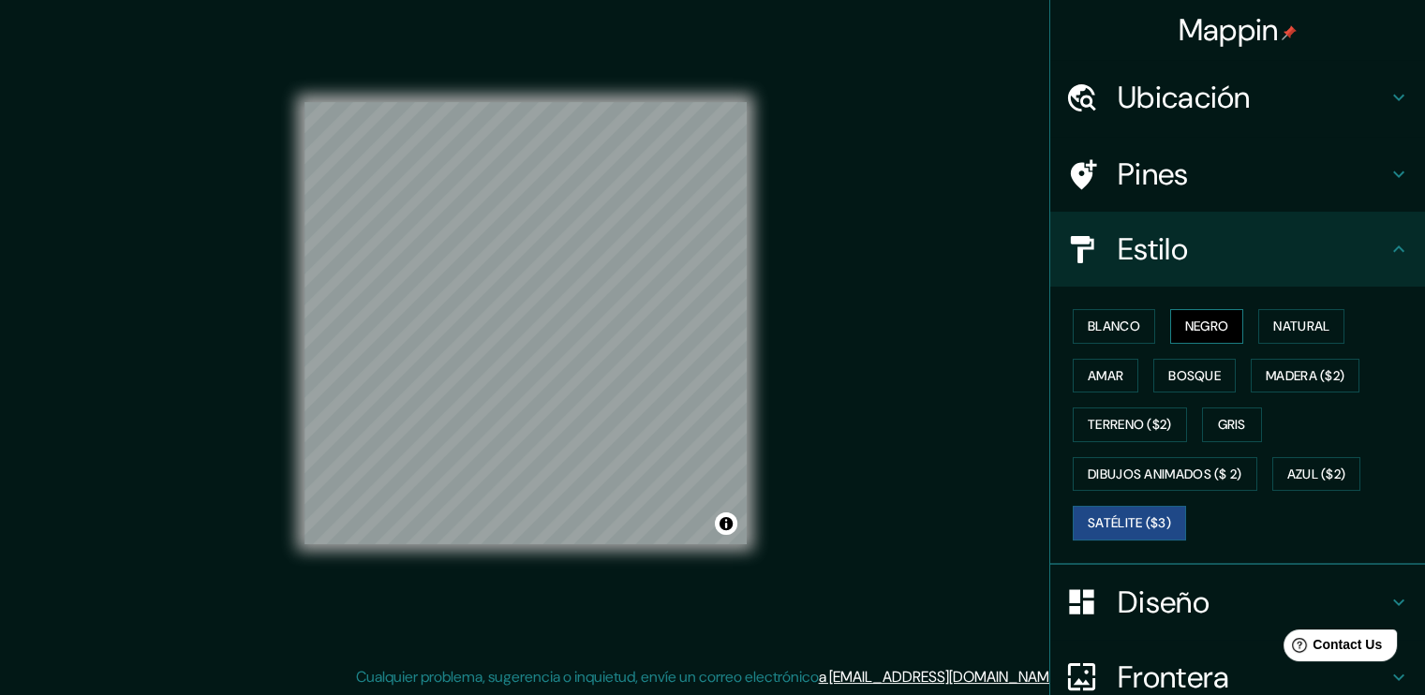
click at [1199, 323] on font "Negro" at bounding box center [1207, 326] width 44 height 23
click at [1111, 331] on font "Blanco" at bounding box center [1113, 326] width 52 height 23
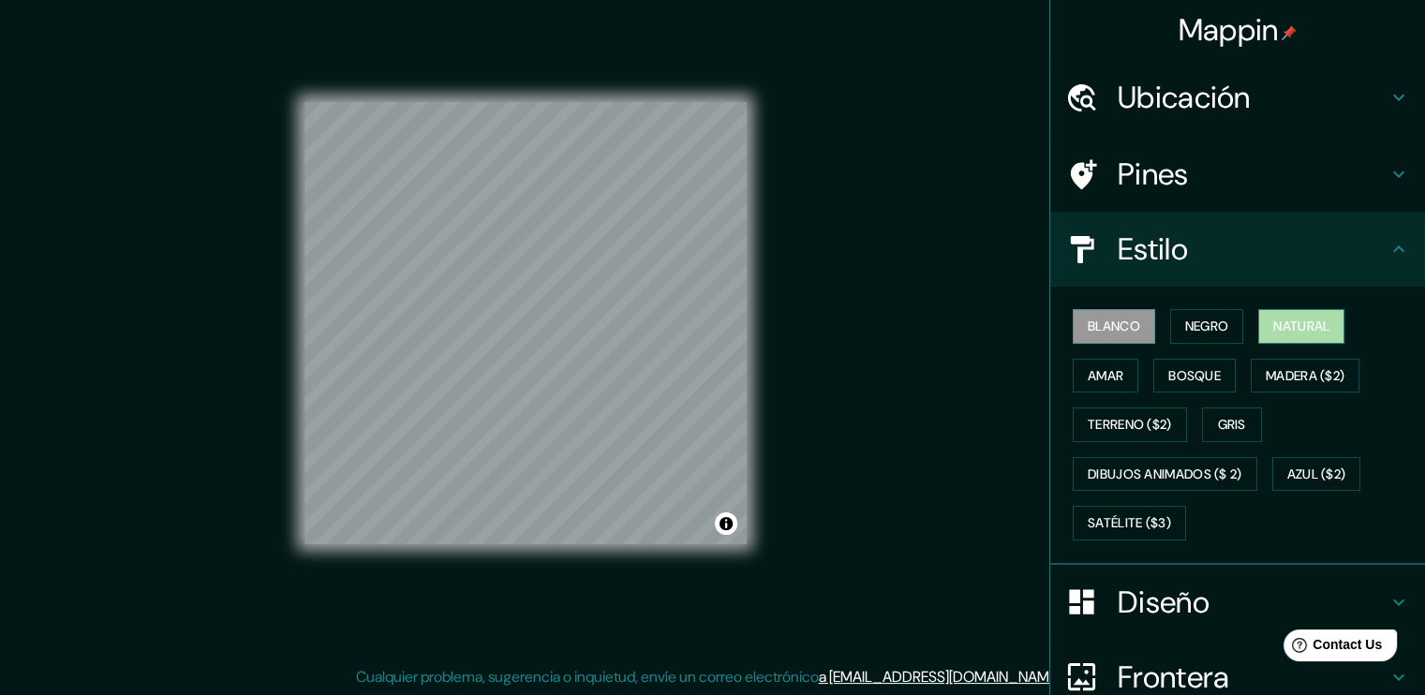
click at [1300, 315] on font "Natural" at bounding box center [1301, 326] width 56 height 23
click at [1099, 528] on font "Satélite ($3)" at bounding box center [1128, 522] width 83 height 23
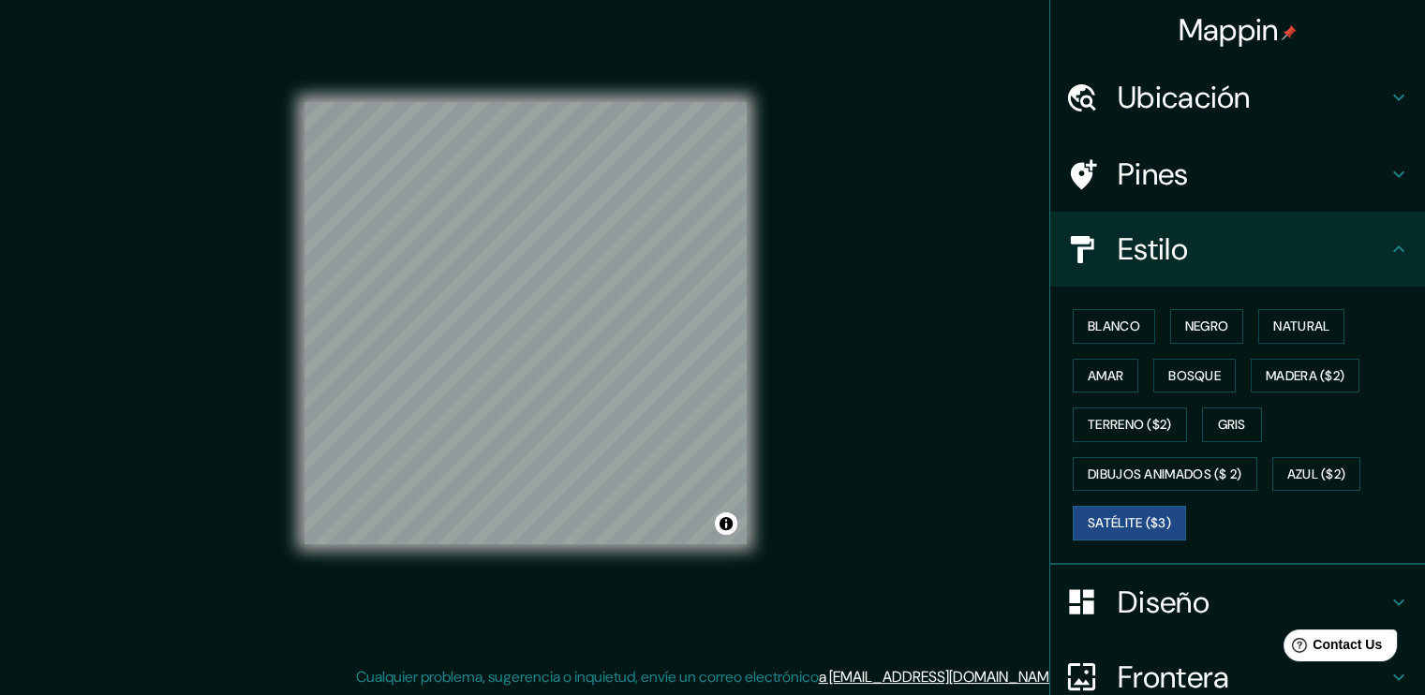
click at [529, 30] on div "© Mapbox © OpenStreetMap Improve this map © Maxar" at bounding box center [525, 323] width 442 height 626
click at [478, 612] on div "© Mapbox © OpenStreetMap Improve this map © Maxar" at bounding box center [525, 323] width 442 height 626
click at [1299, 480] on font "Azul ($2)" at bounding box center [1316, 474] width 59 height 23
click at [1126, 511] on font "Satélite ($3)" at bounding box center [1128, 522] width 83 height 23
click at [1334, 474] on font "Azul ($2)" at bounding box center [1316, 474] width 59 height 23
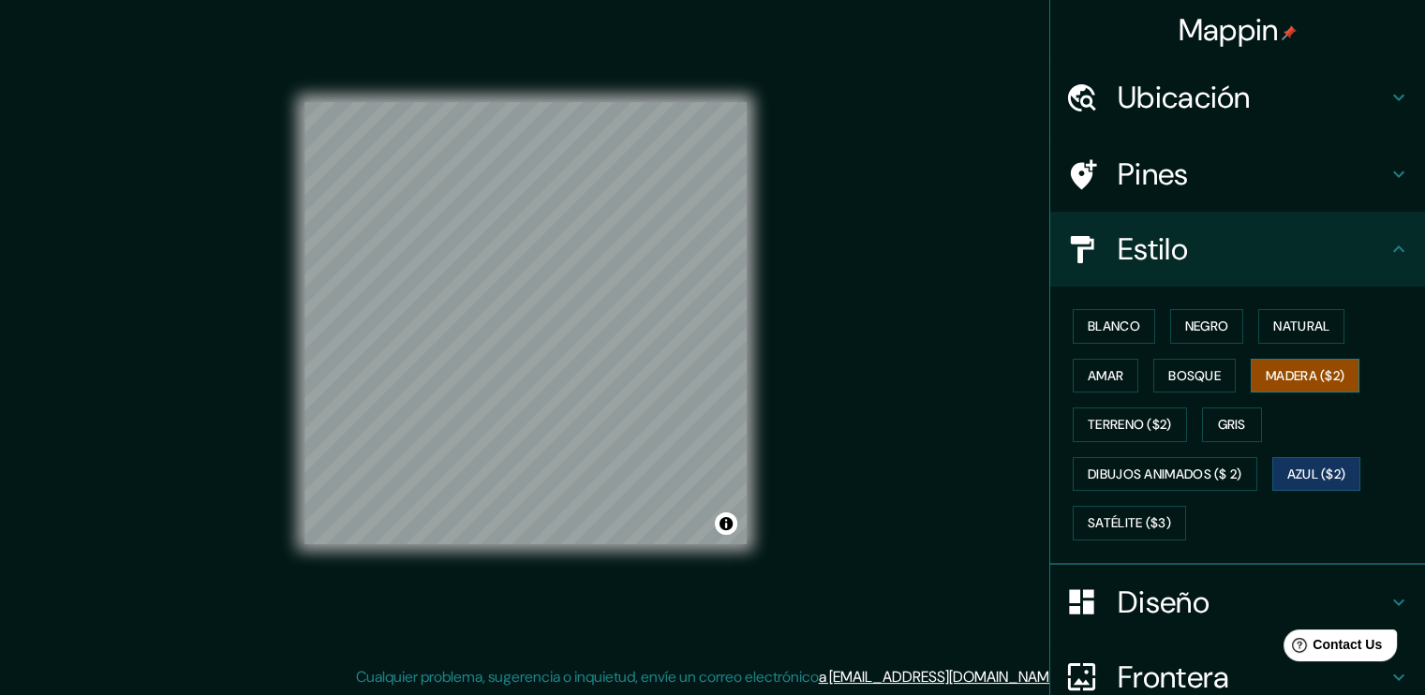
click at [1265, 377] on font "Madera ($2)" at bounding box center [1304, 375] width 79 height 23
click at [1201, 374] on font "Bosque" at bounding box center [1194, 375] width 52 height 23
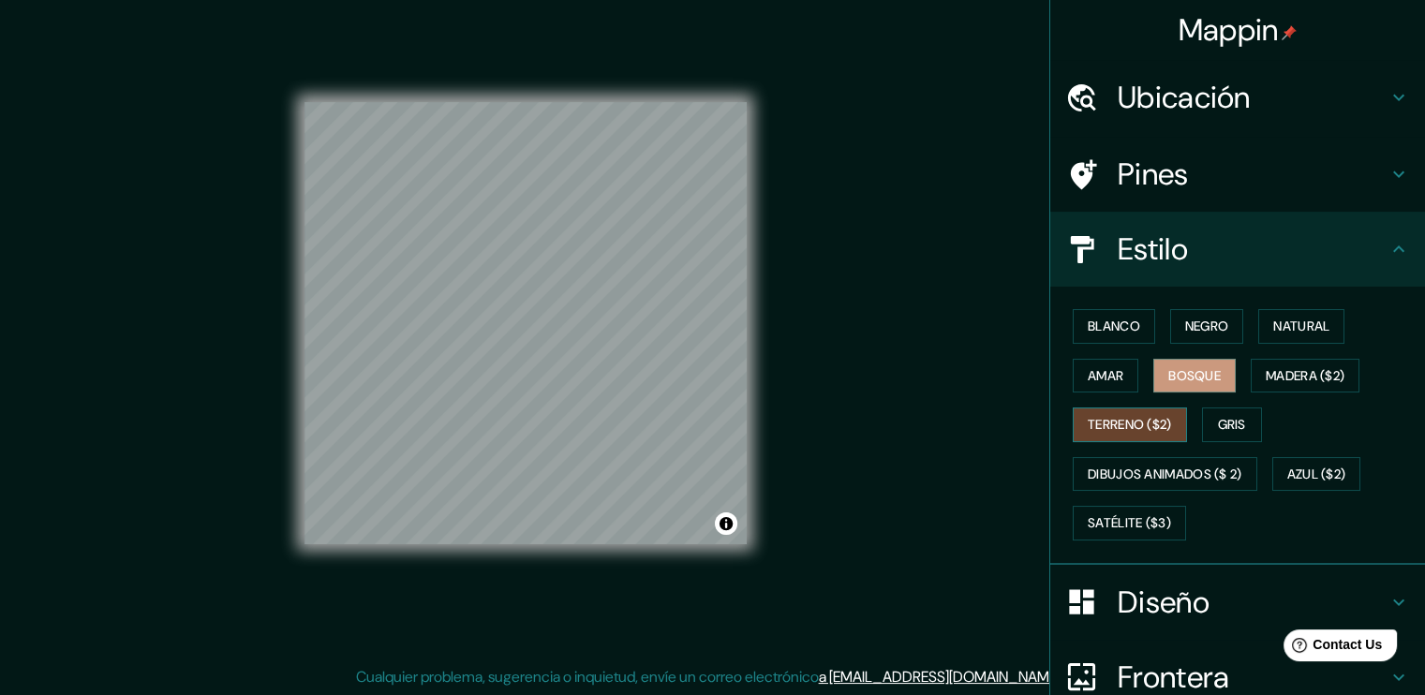
click at [1120, 424] on font "Terreno ($2)" at bounding box center [1129, 424] width 84 height 23
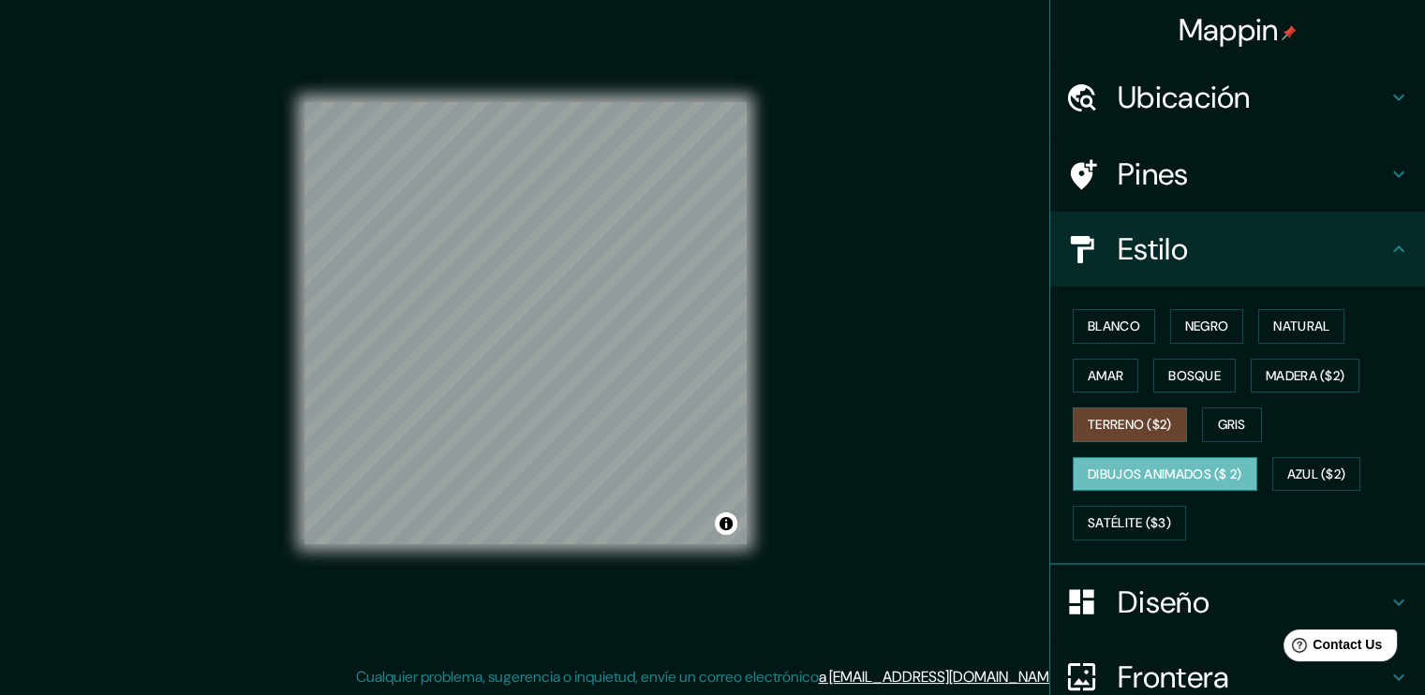
click at [1142, 480] on font "Dibujos animados ($ 2)" at bounding box center [1164, 474] width 155 height 23
click at [1139, 529] on font "Satélite ($3)" at bounding box center [1128, 522] width 83 height 23
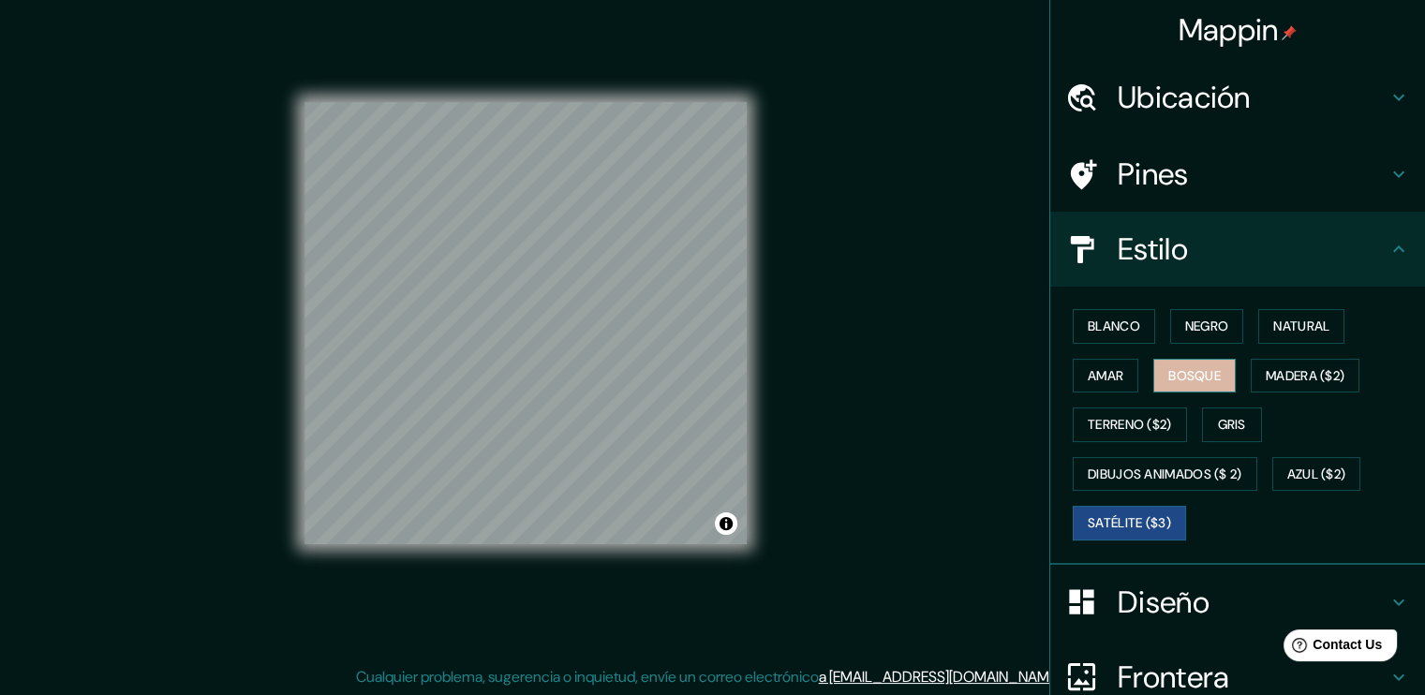
click at [1176, 377] on font "Bosque" at bounding box center [1194, 375] width 52 height 23
